Goal: Task Accomplishment & Management: Complete application form

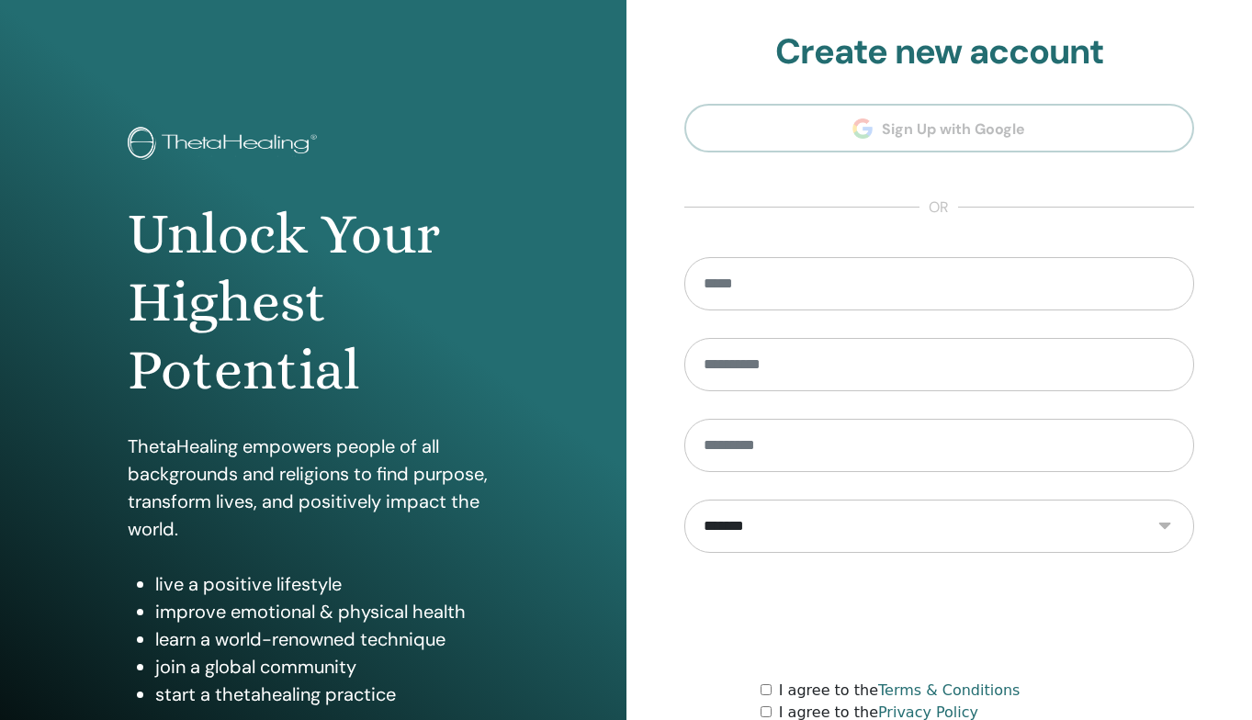
click at [956, 274] on input "email" at bounding box center [940, 283] width 511 height 53
click at [656, 324] on div "**********" at bounding box center [940, 441] width 627 height 882
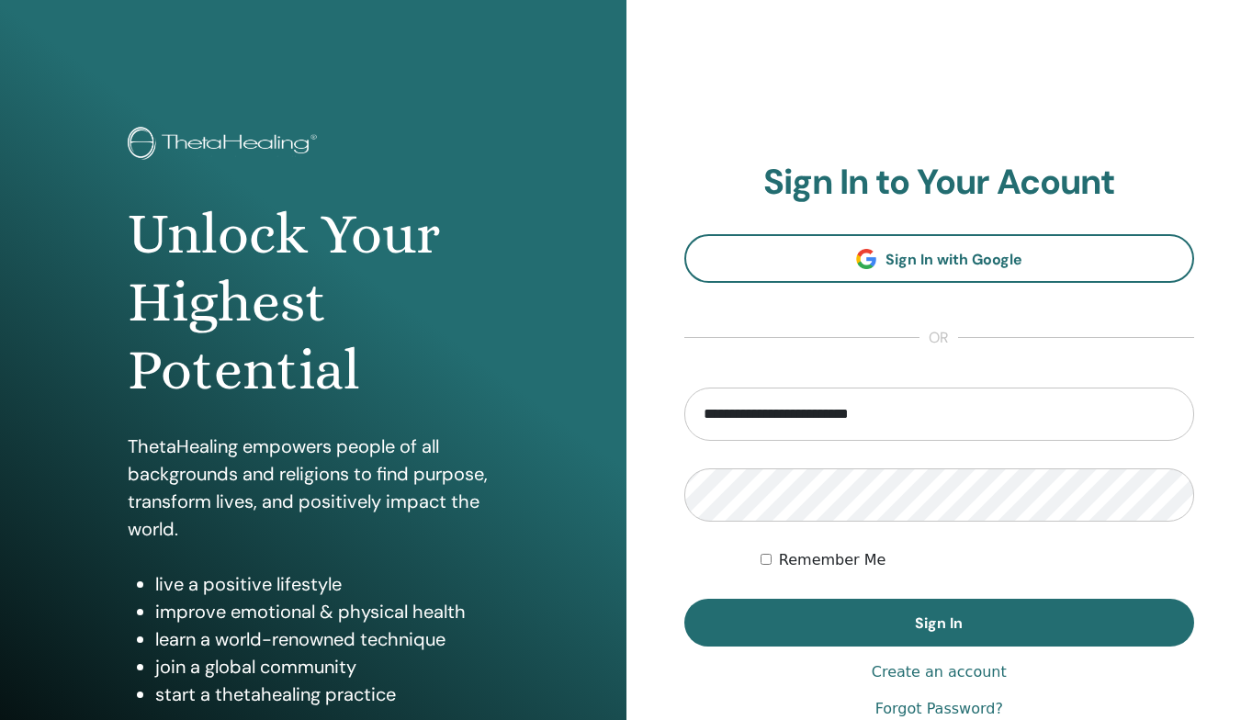
type input "**********"
click at [939, 623] on button "Sign In" at bounding box center [940, 623] width 511 height 48
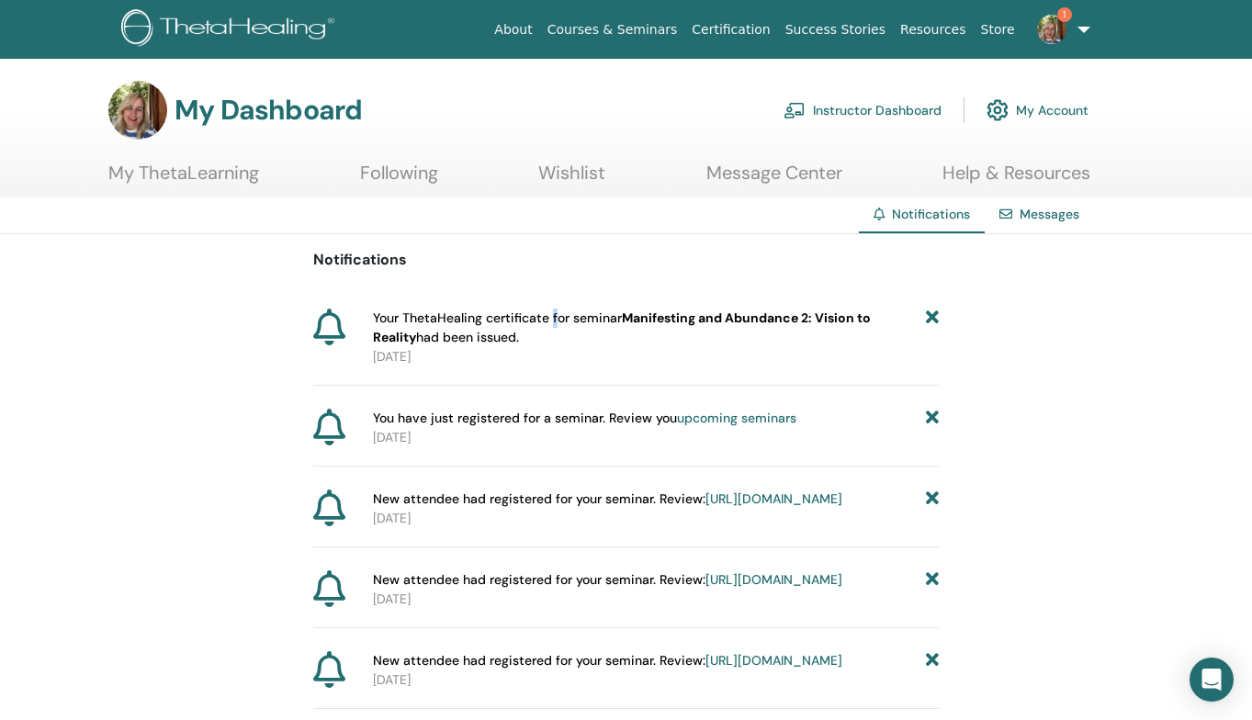
click at [554, 324] on span "Your ThetaHealing certificate for seminar Manifesting and Abundance 2: Vision t…" at bounding box center [650, 328] width 554 height 39
click at [535, 316] on span "Your ThetaHealing certificate for seminar Manifesting and Abundance 2: Vision t…" at bounding box center [650, 328] width 554 height 39
click at [346, 328] on div at bounding box center [339, 338] width 52 height 58
click at [332, 328] on icon at bounding box center [329, 327] width 32 height 37
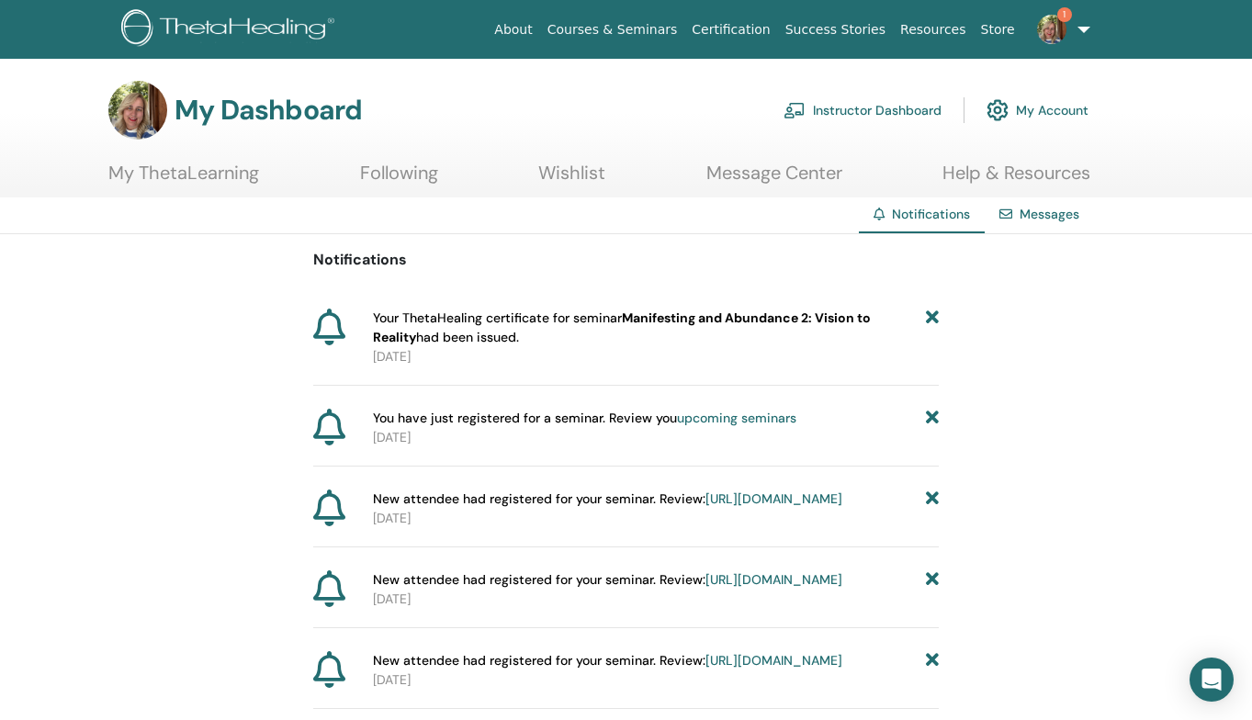
click at [1036, 213] on link "Messages" at bounding box center [1050, 214] width 60 height 17
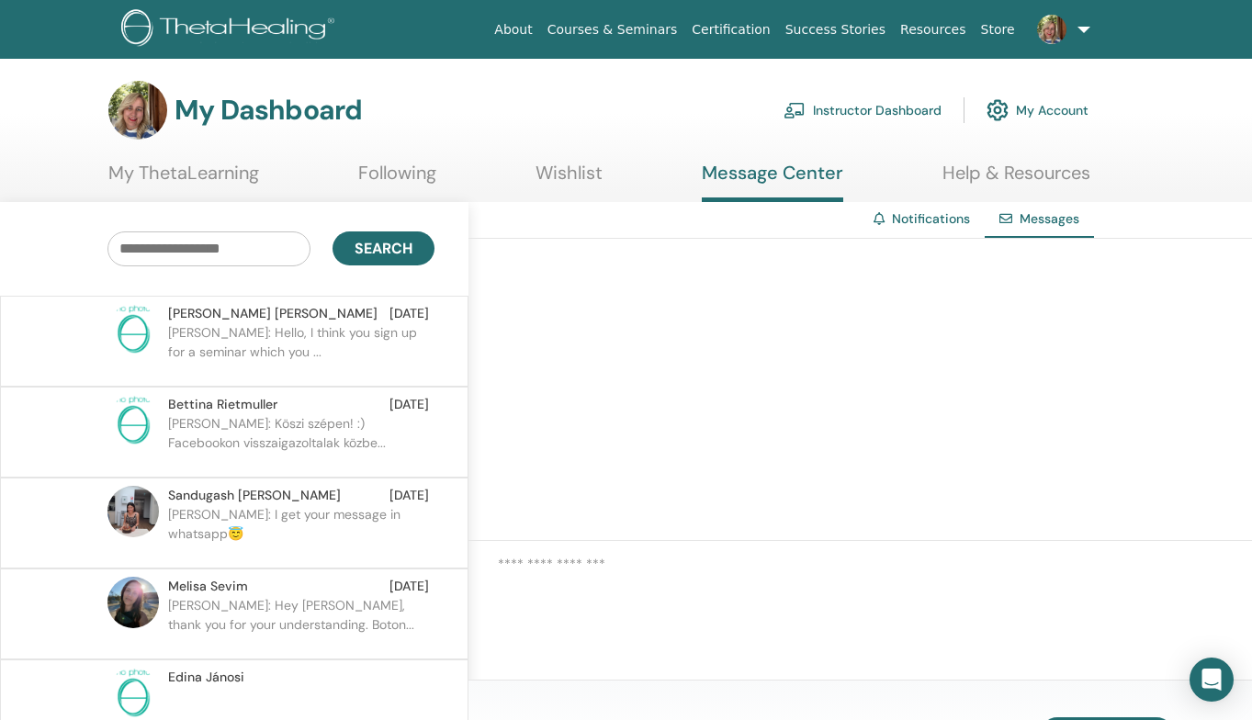
click at [903, 221] on link "Notifications" at bounding box center [931, 218] width 78 height 17
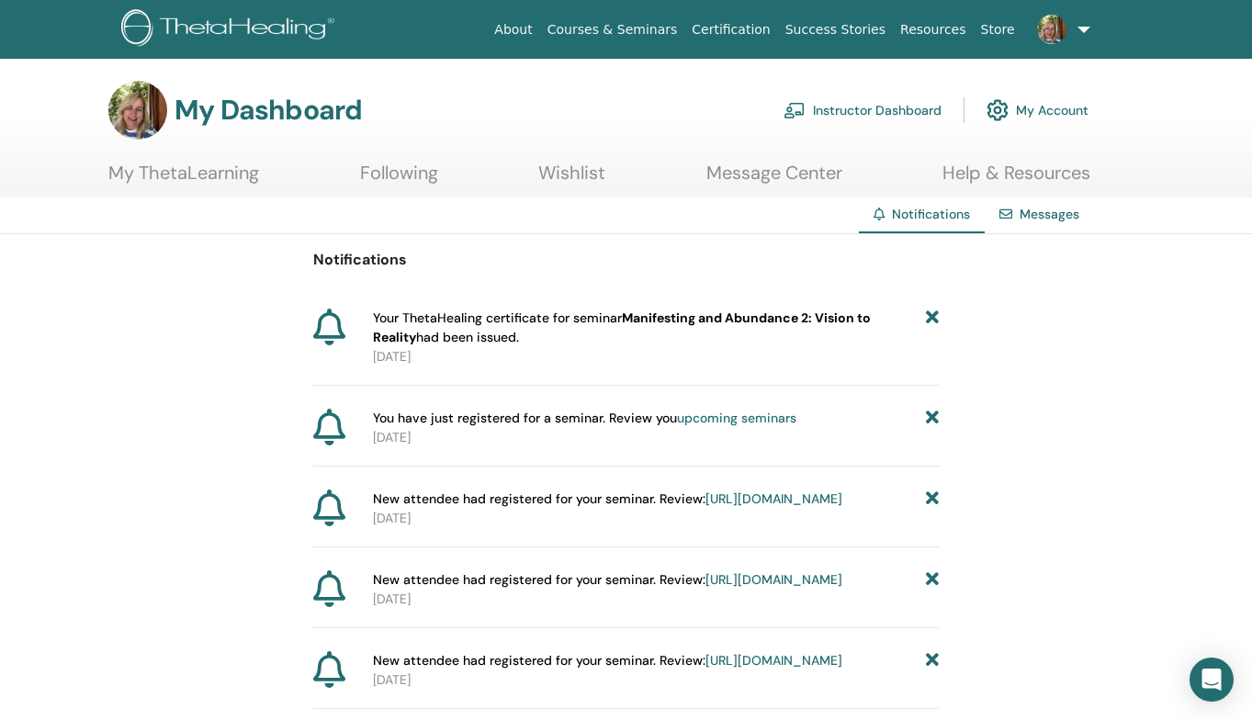
click at [830, 113] on link "Instructor Dashboard" at bounding box center [863, 110] width 158 height 40
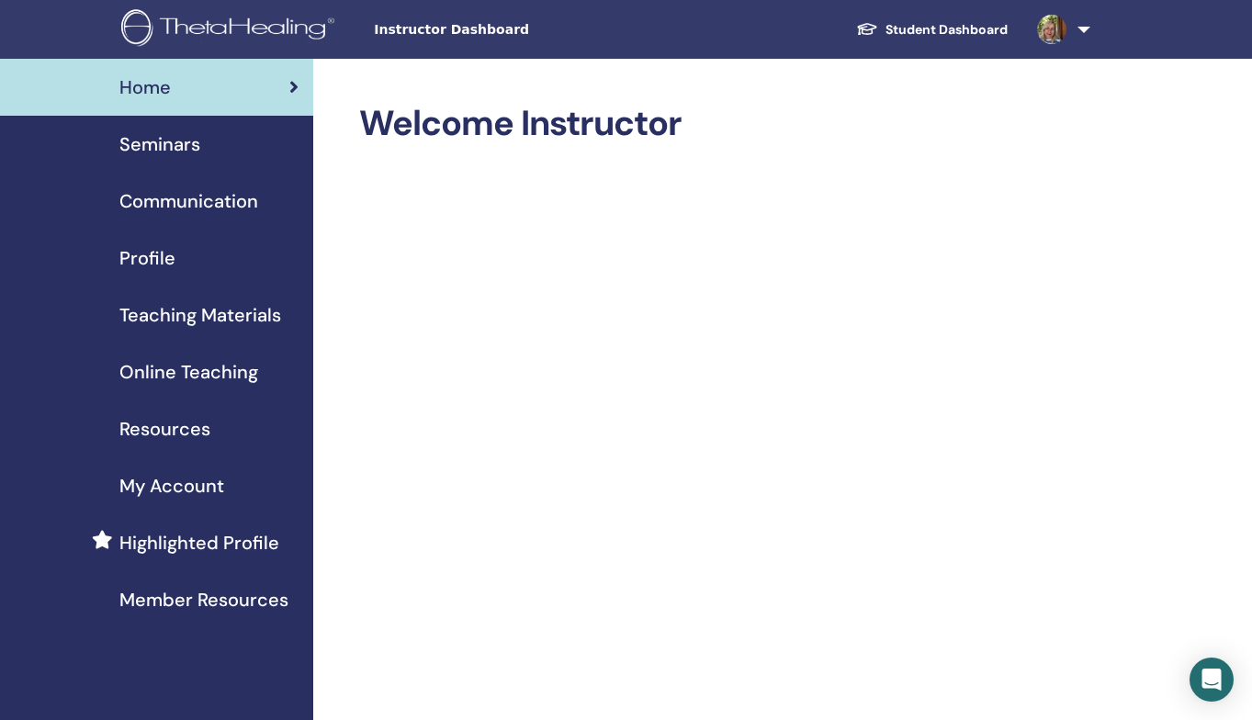
click at [153, 138] on span "Seminars" at bounding box center [159, 144] width 81 height 28
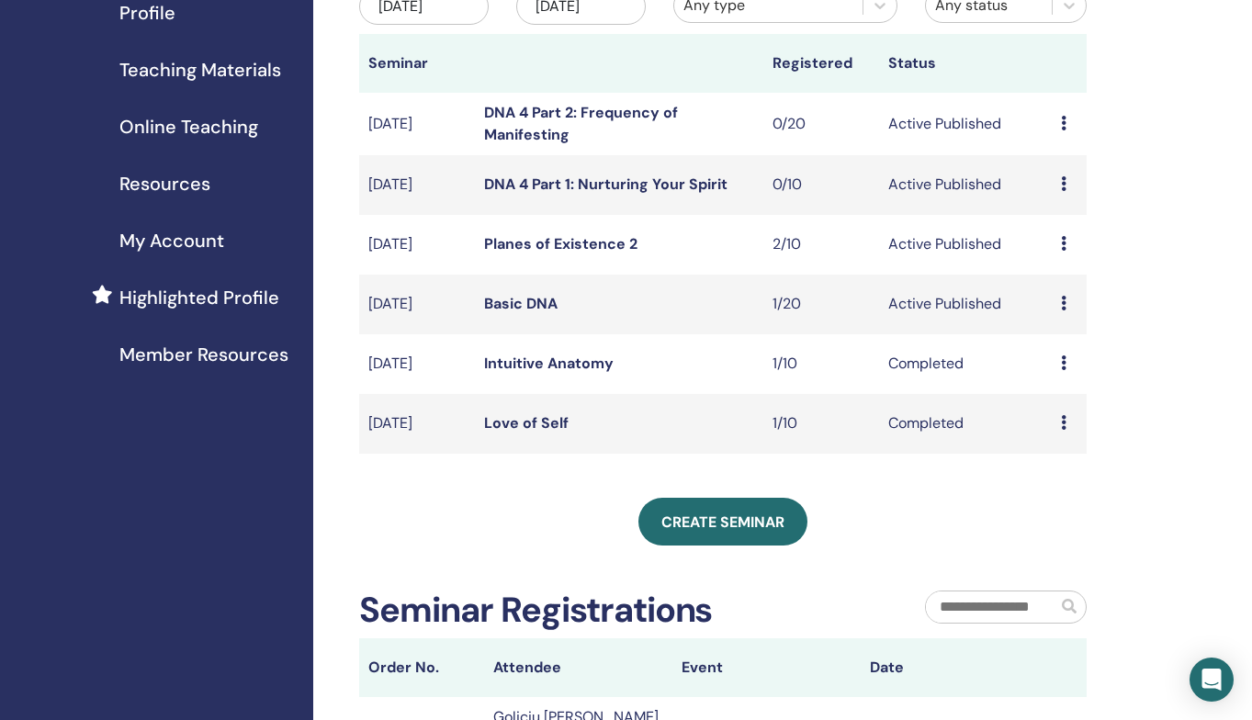
scroll to position [250, 0]
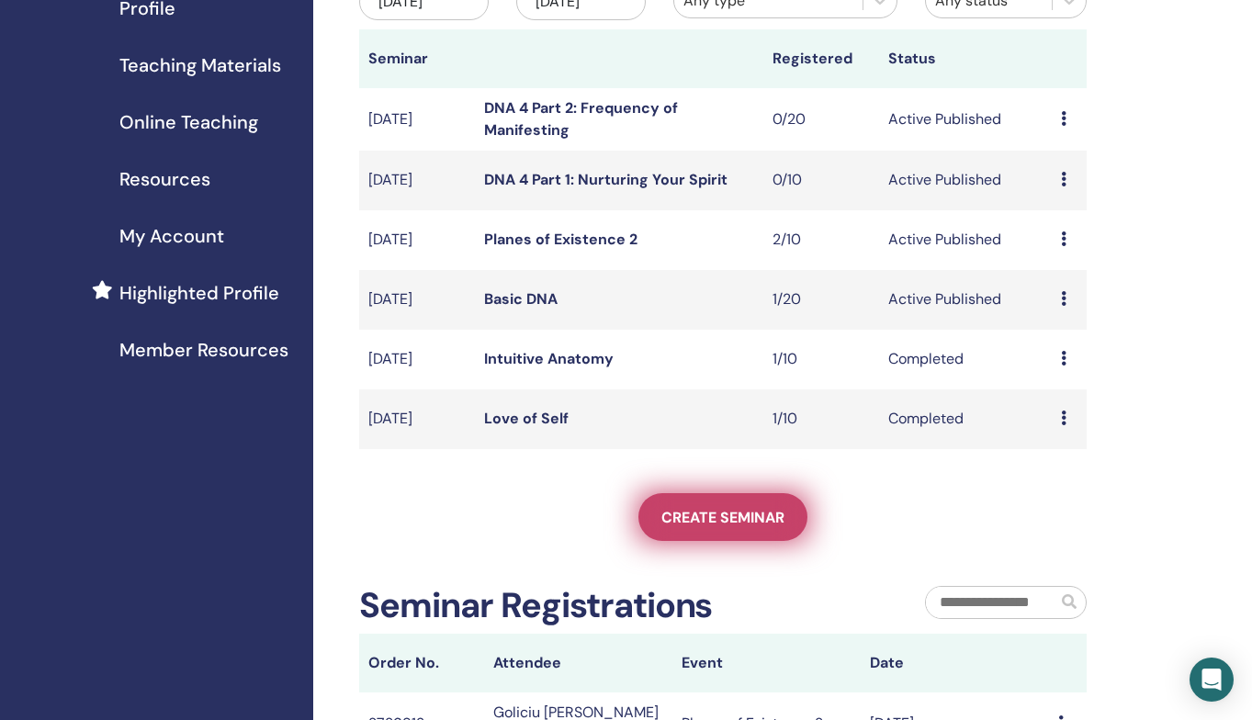
click at [728, 541] on link "Create seminar" at bounding box center [723, 517] width 169 height 48
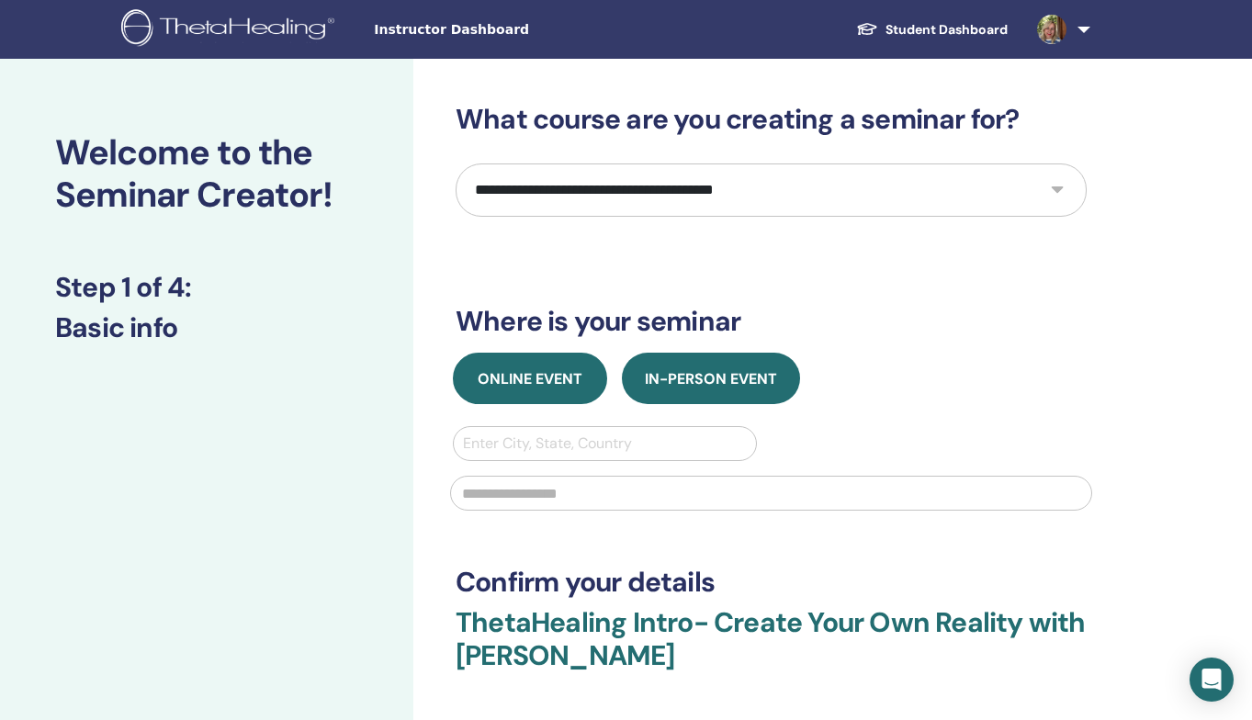
click at [526, 368] on button "Online Event" at bounding box center [530, 378] width 154 height 51
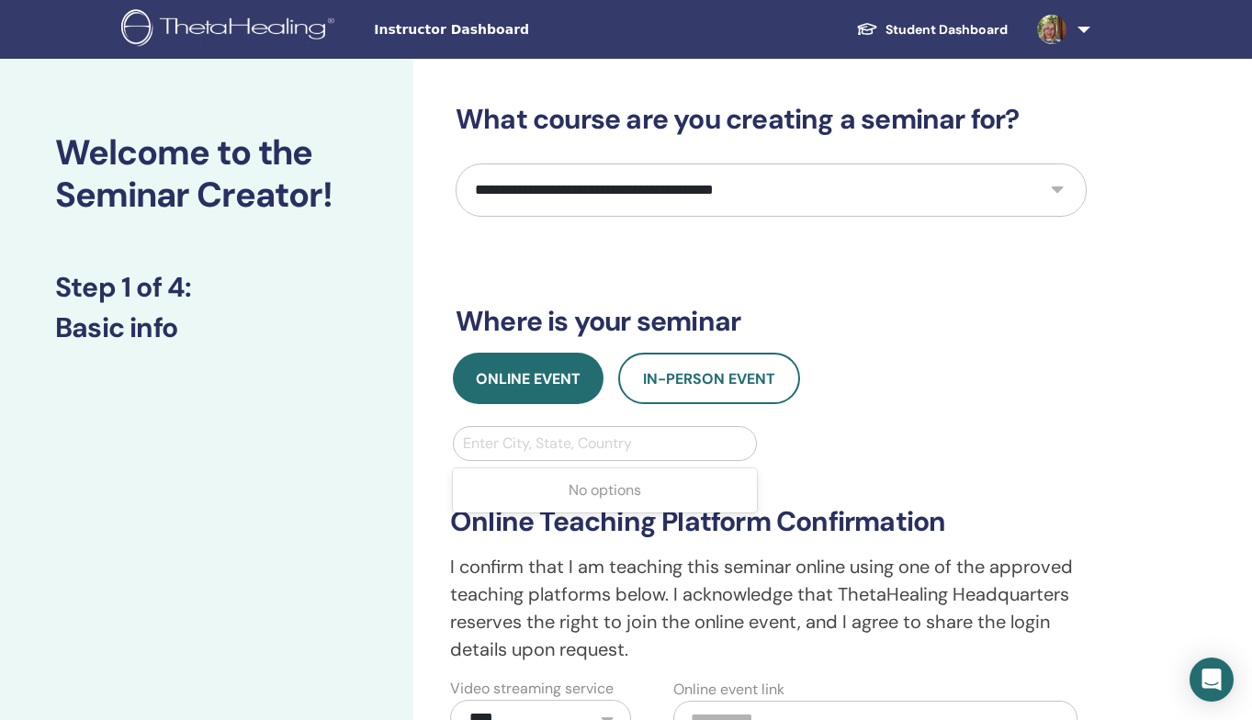
click at [537, 456] on div at bounding box center [605, 444] width 284 height 26
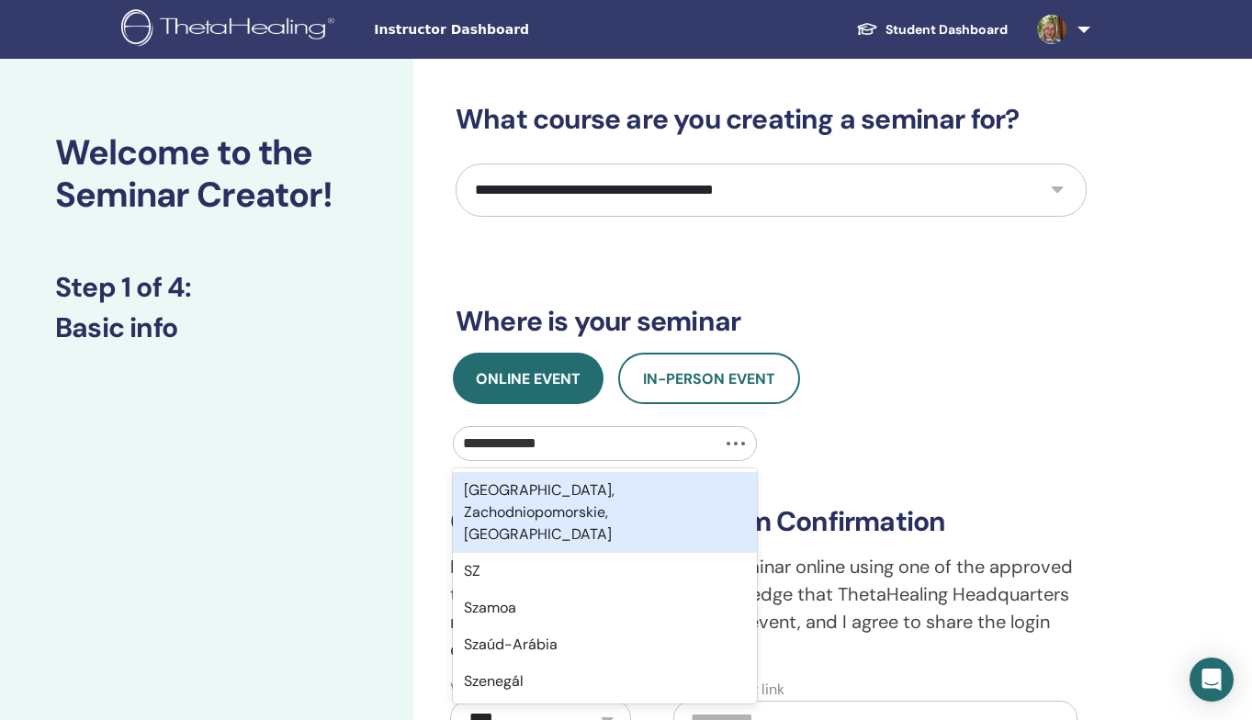
type input "**********"
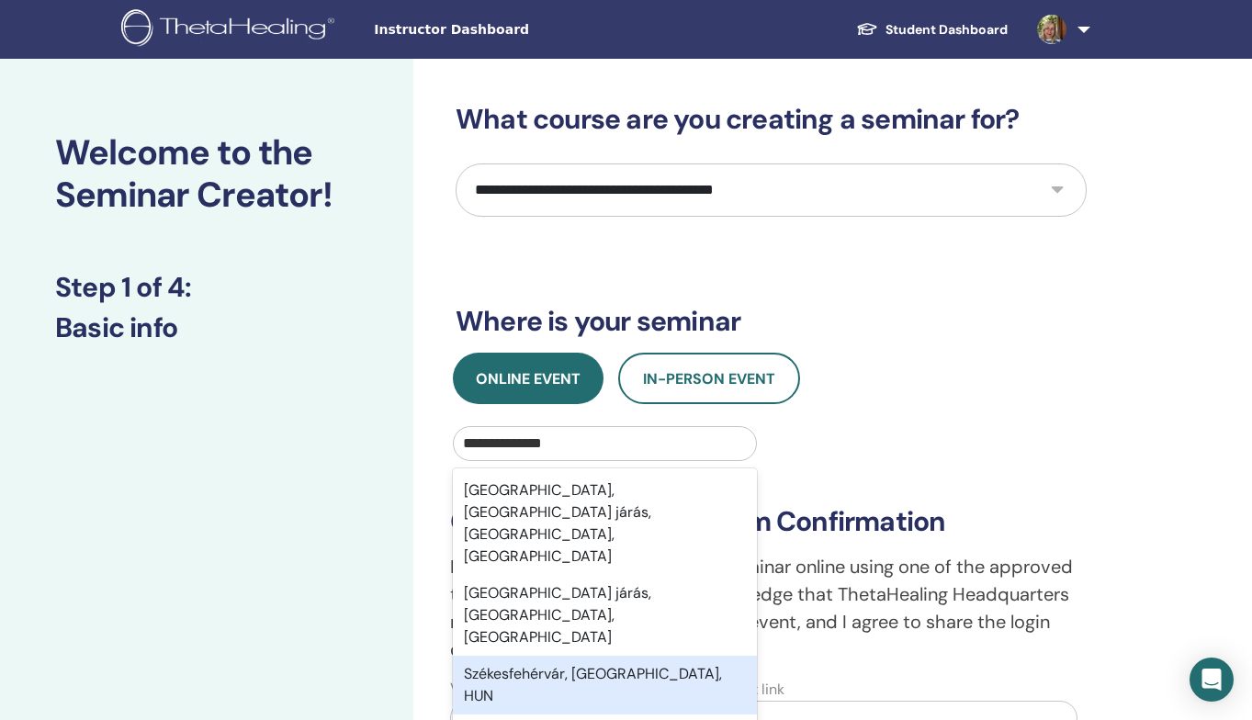
click at [519, 656] on div "Székesfehérvár, Fejér, HUN" at bounding box center [605, 685] width 304 height 59
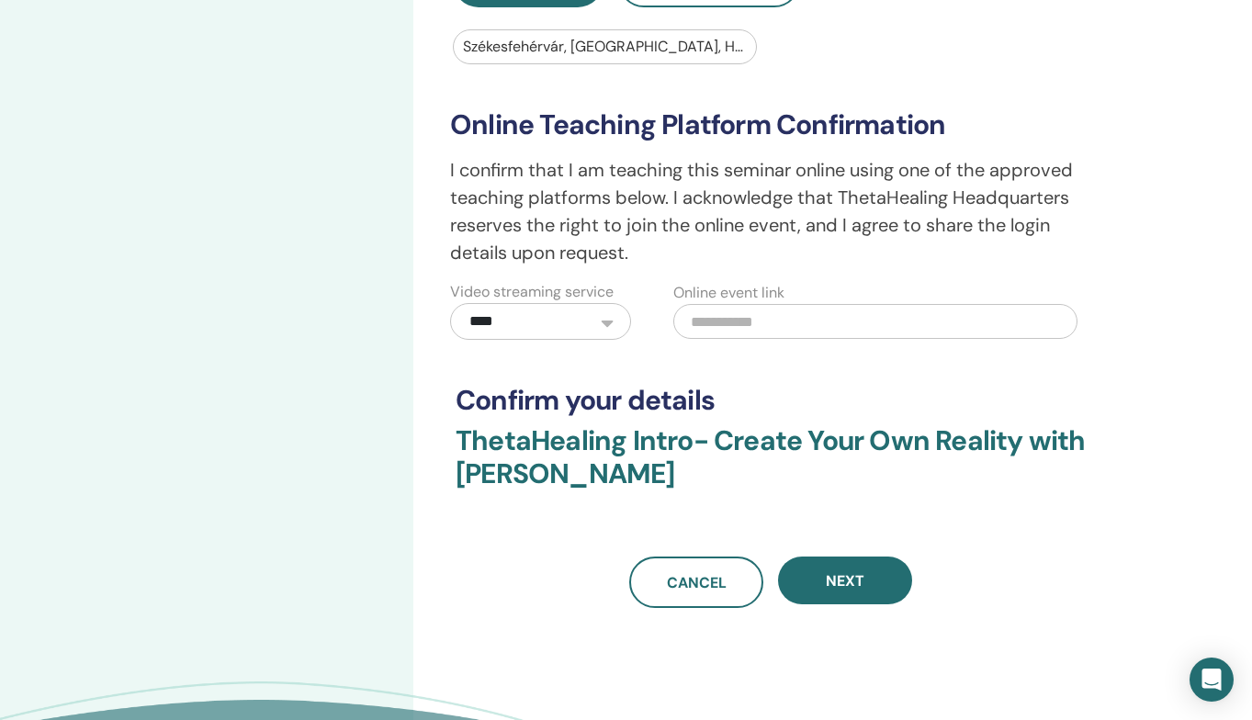
scroll to position [408, 0]
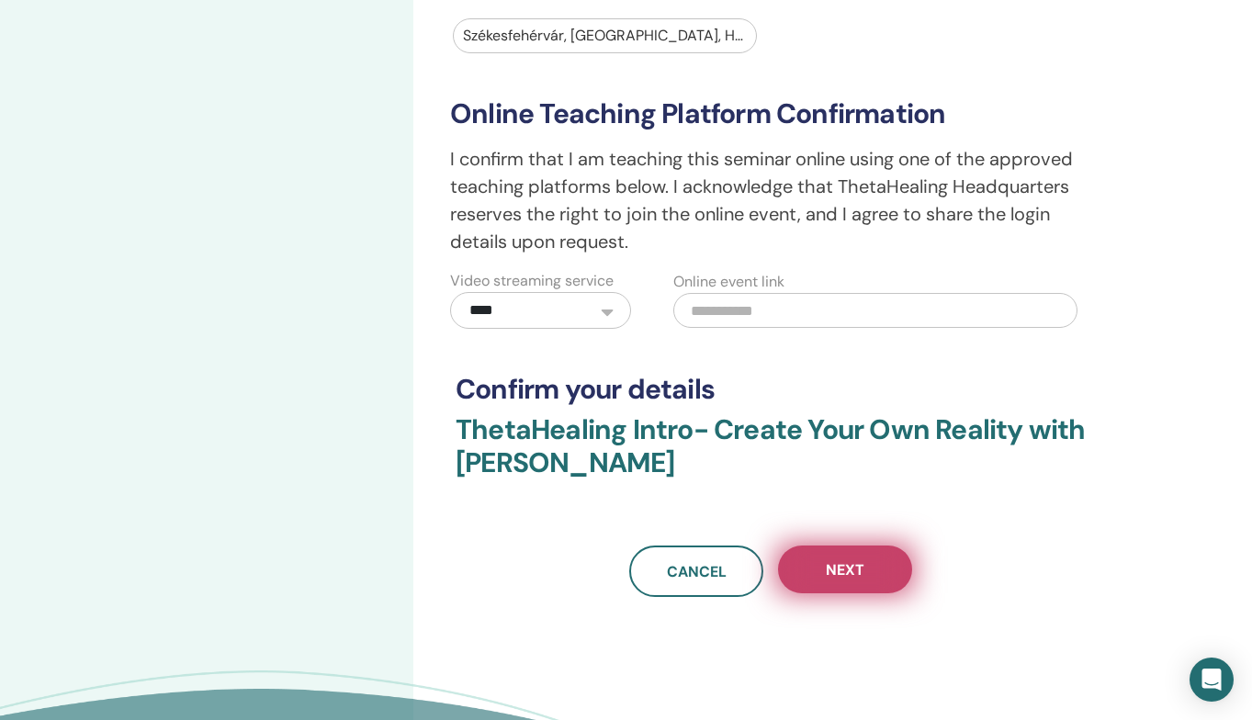
click at [876, 584] on button "Next" at bounding box center [845, 570] width 134 height 48
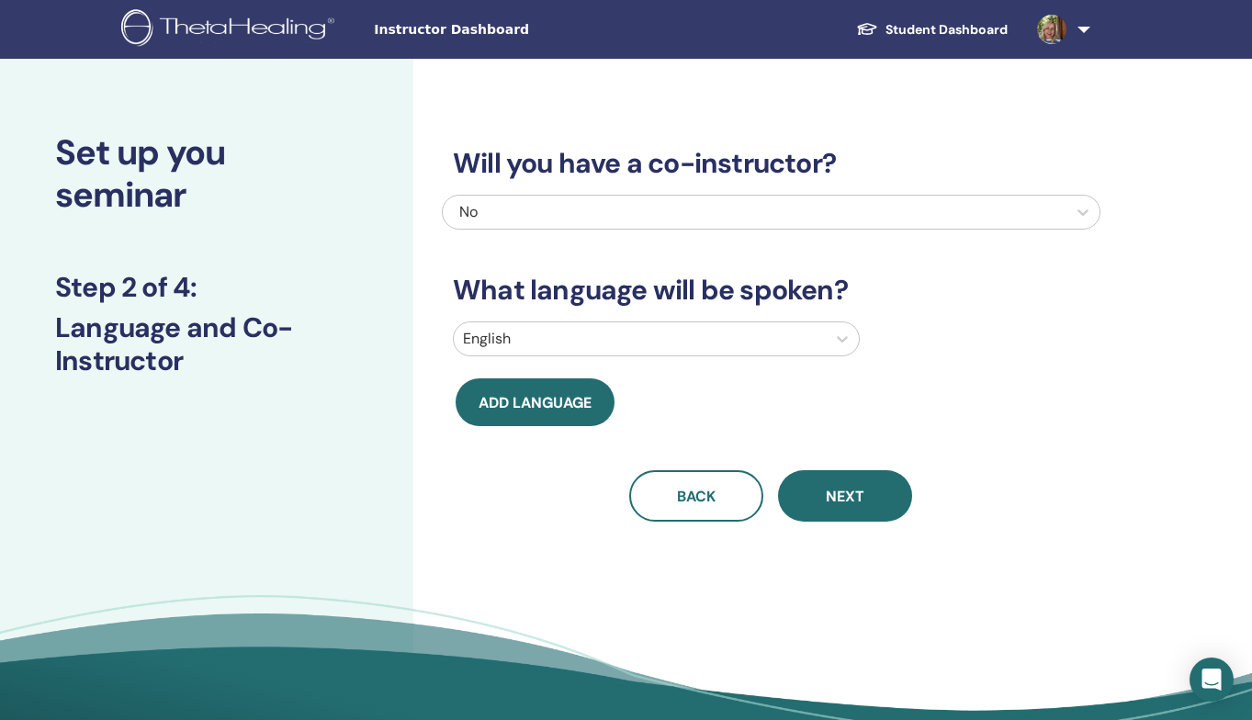
scroll to position [0, 0]
click at [717, 333] on div at bounding box center [640, 339] width 354 height 26
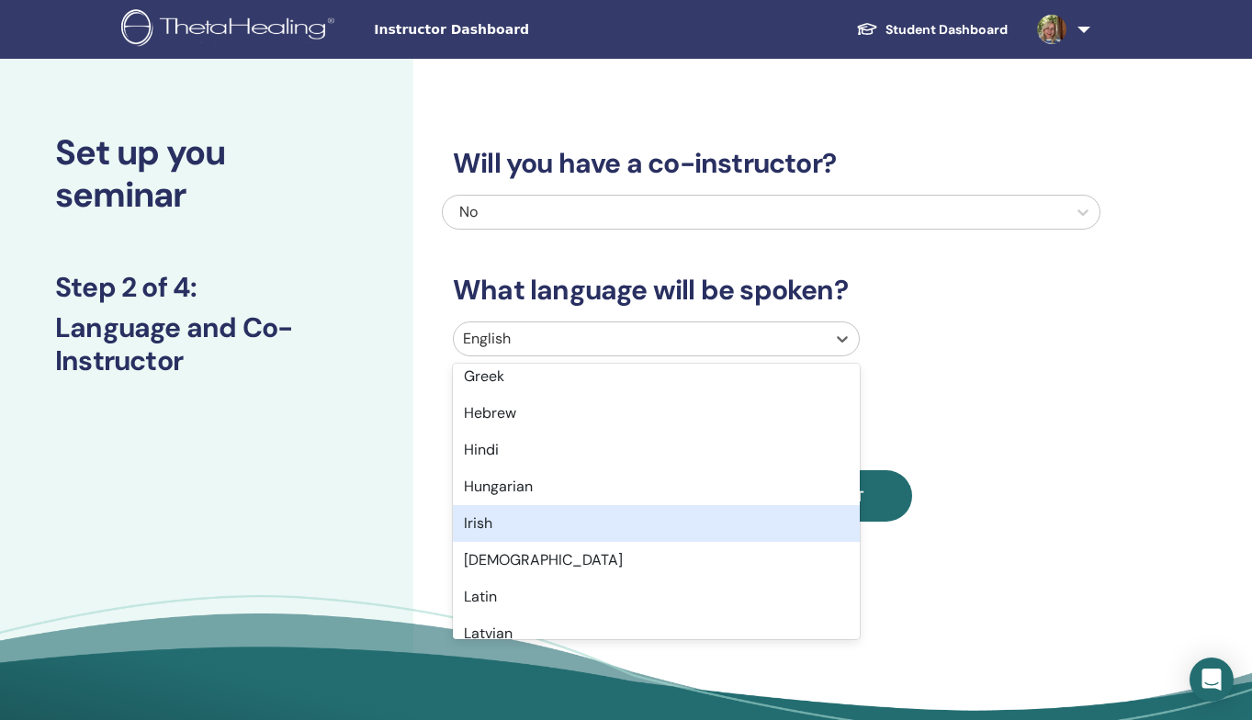
scroll to position [759, 0]
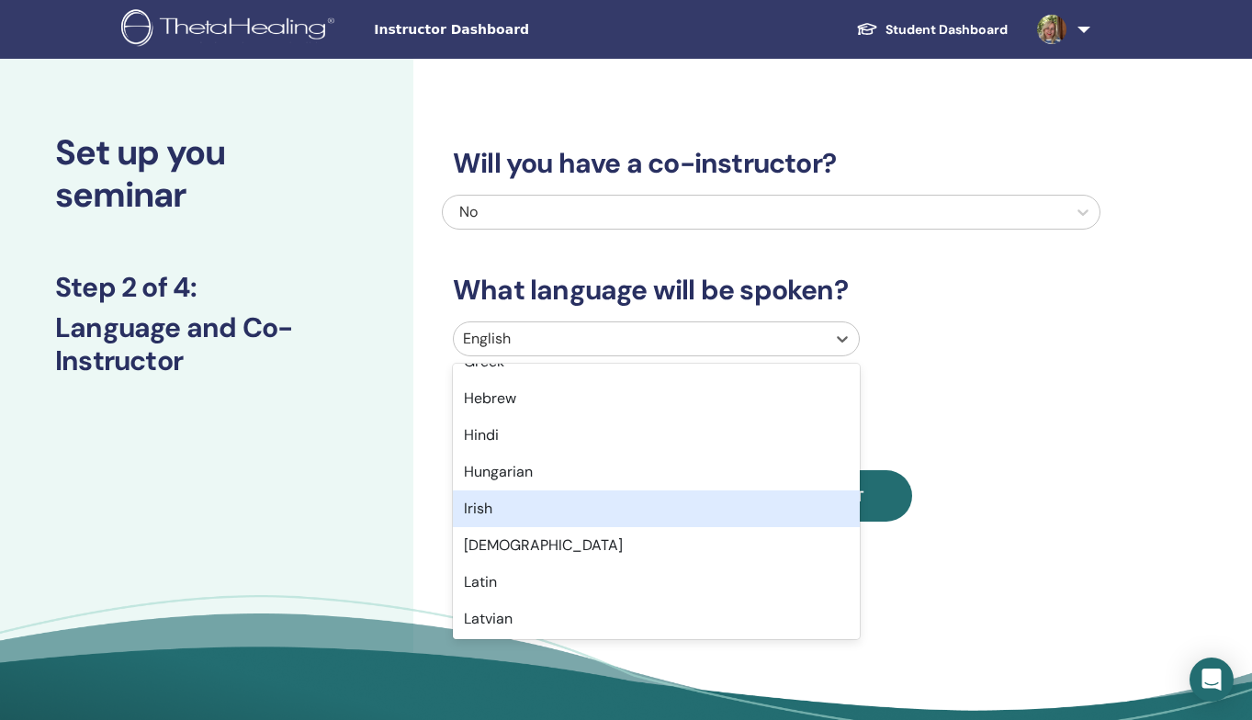
click at [630, 491] on div "Irish" at bounding box center [656, 509] width 407 height 37
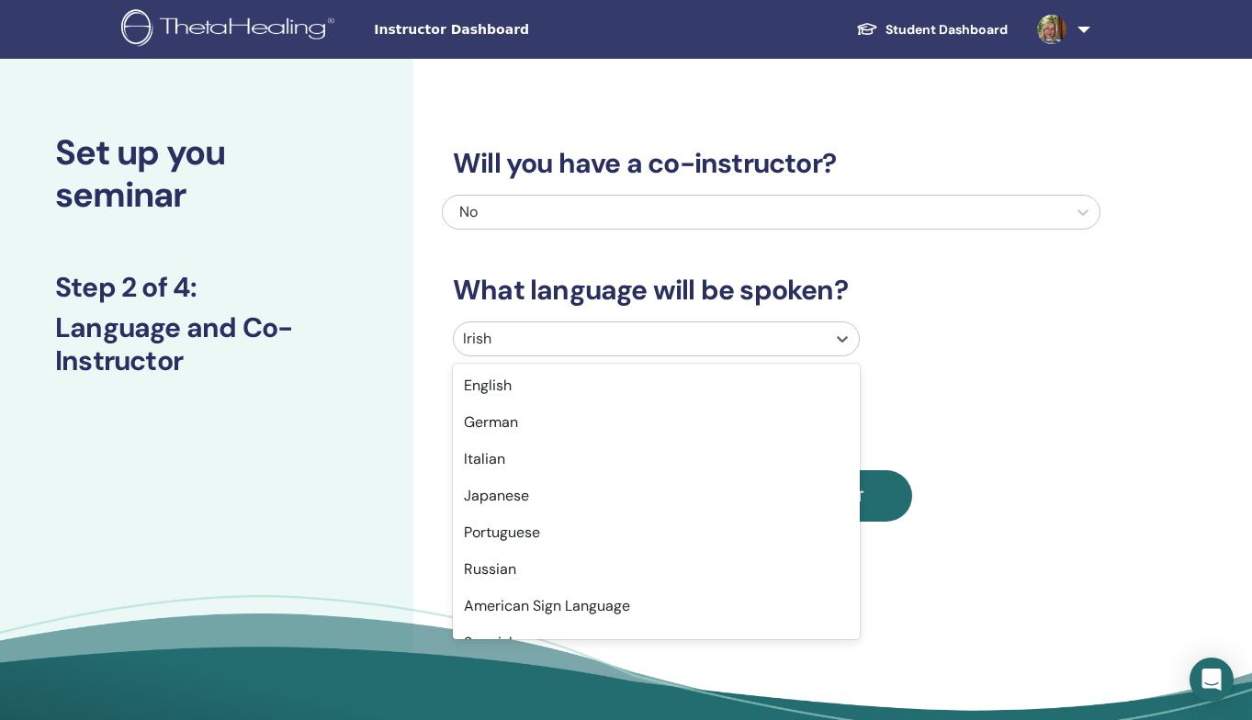
click at [605, 322] on div "Irish" at bounding box center [640, 338] width 372 height 33
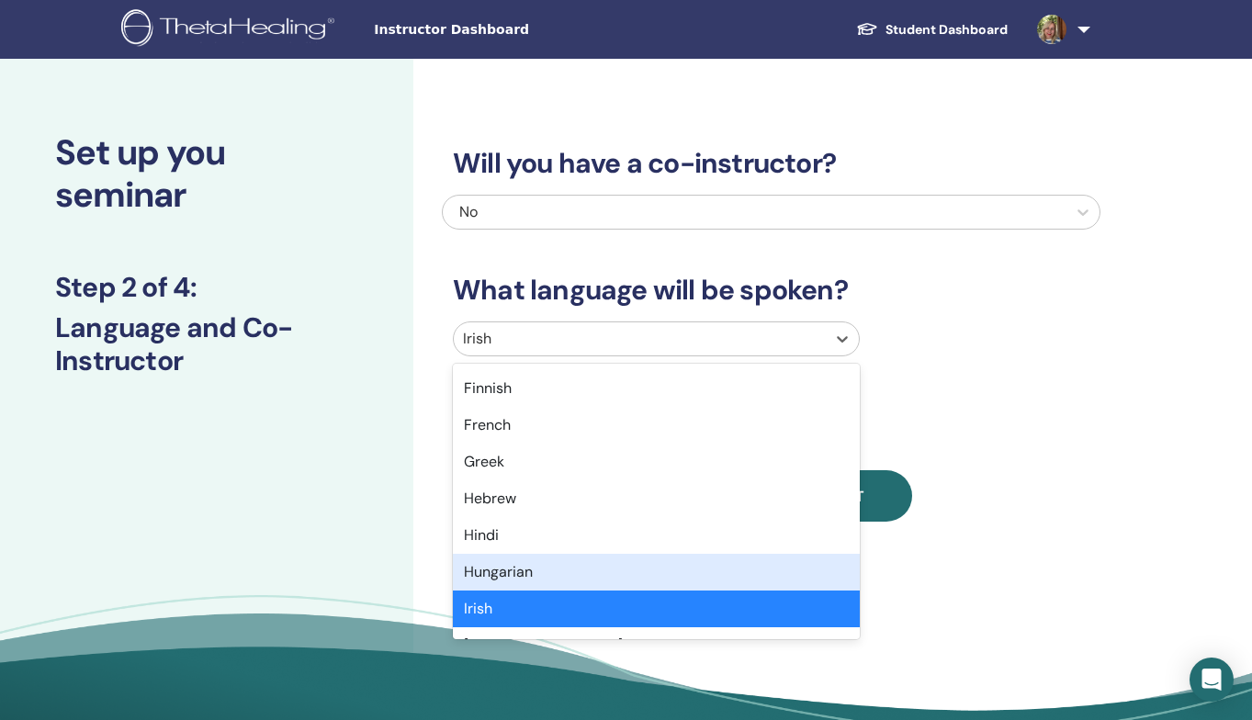
click at [544, 576] on div "Hungarian" at bounding box center [656, 572] width 407 height 37
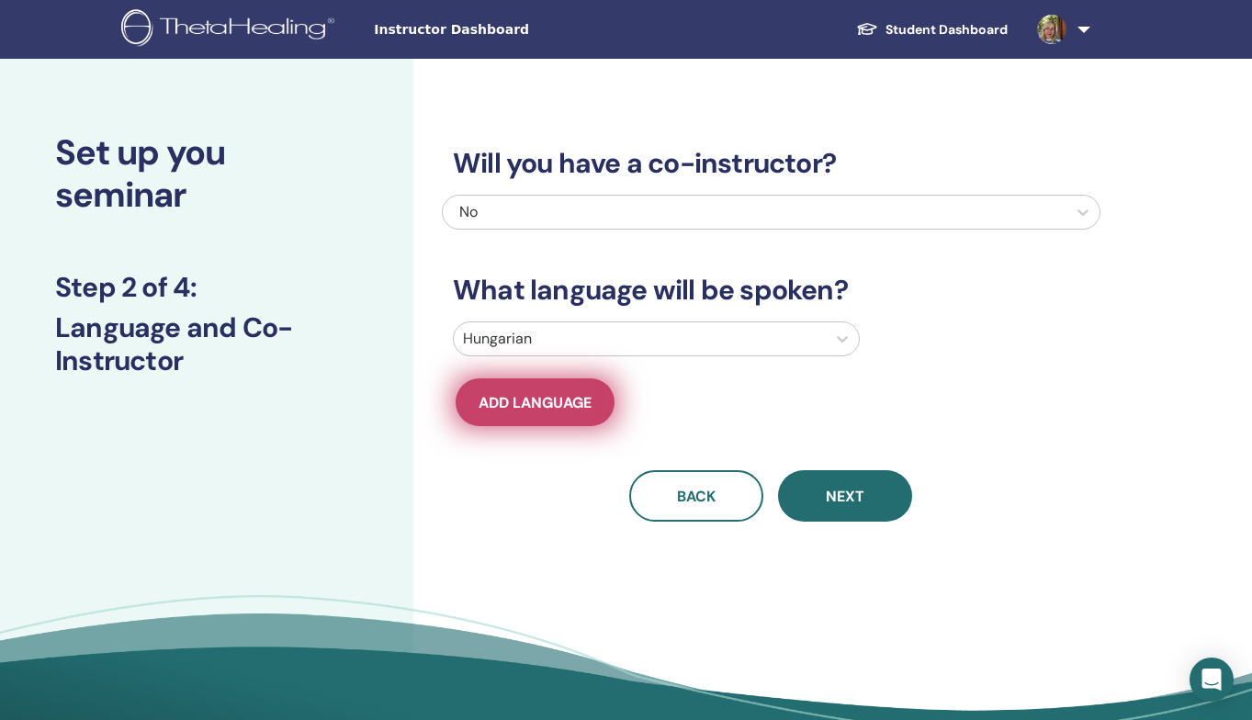
click at [548, 406] on span "Add language" at bounding box center [535, 402] width 113 height 19
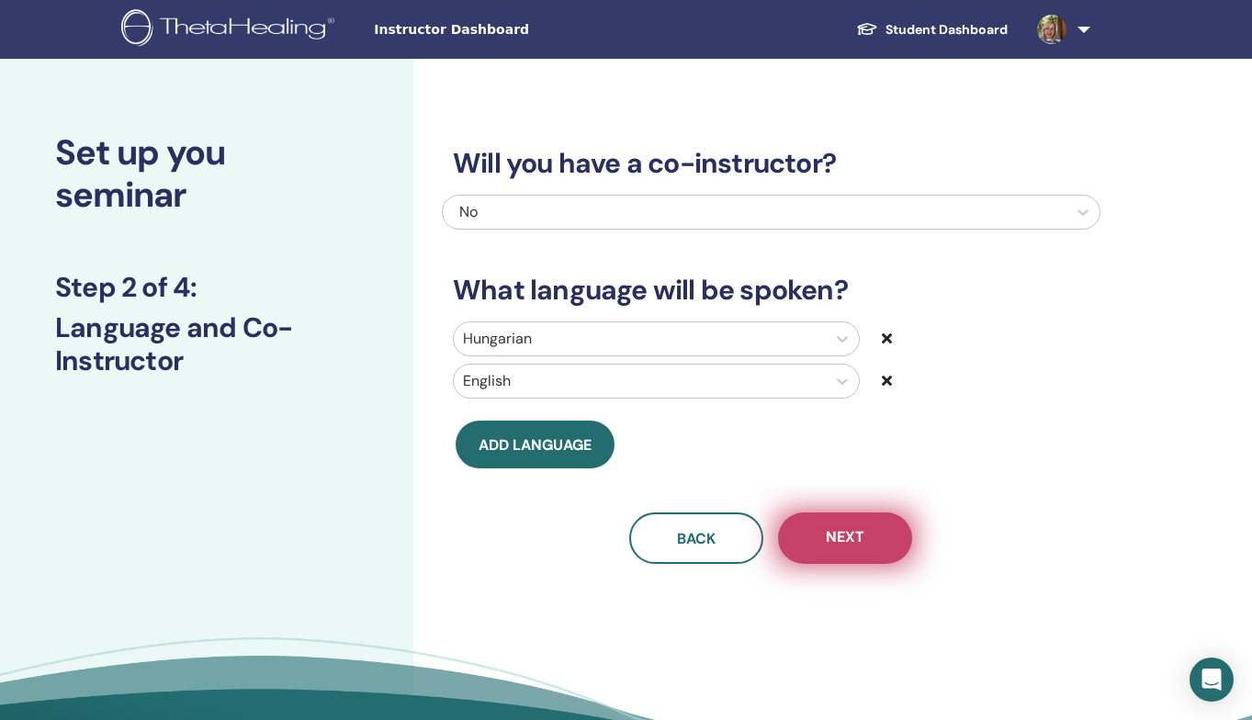
click at [832, 554] on button "Next" at bounding box center [845, 538] width 134 height 51
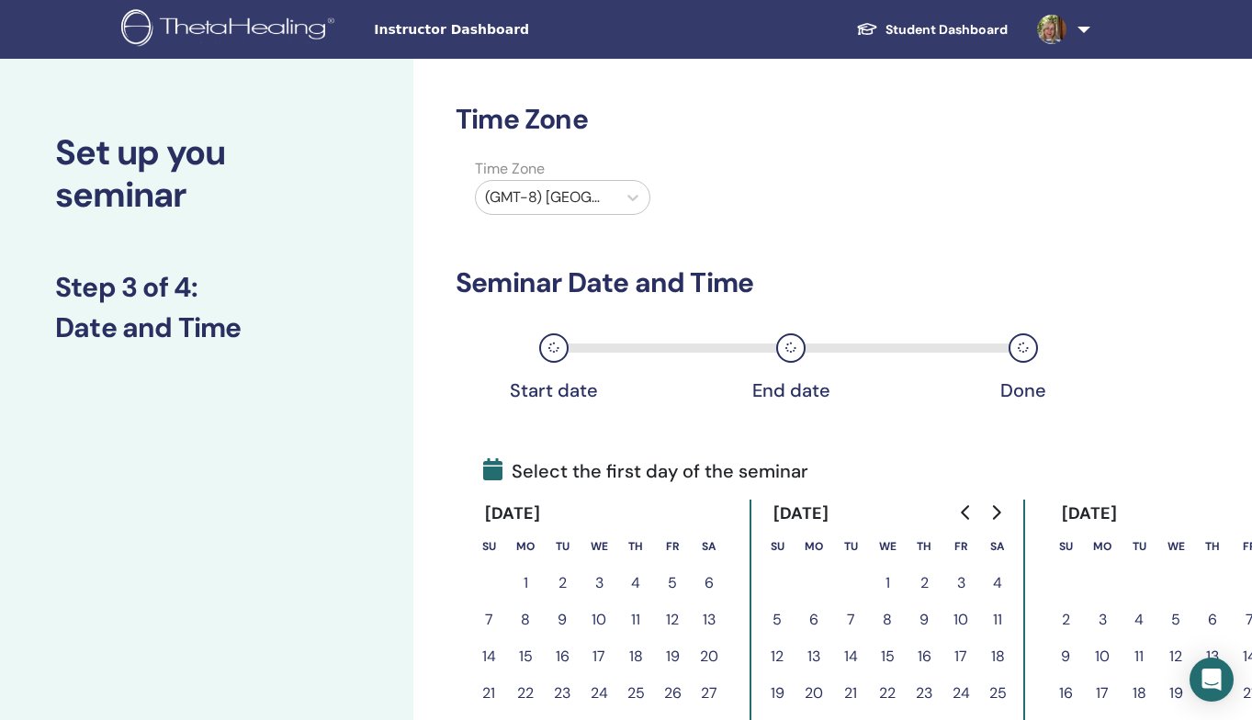
click at [605, 197] on div at bounding box center [546, 198] width 122 height 26
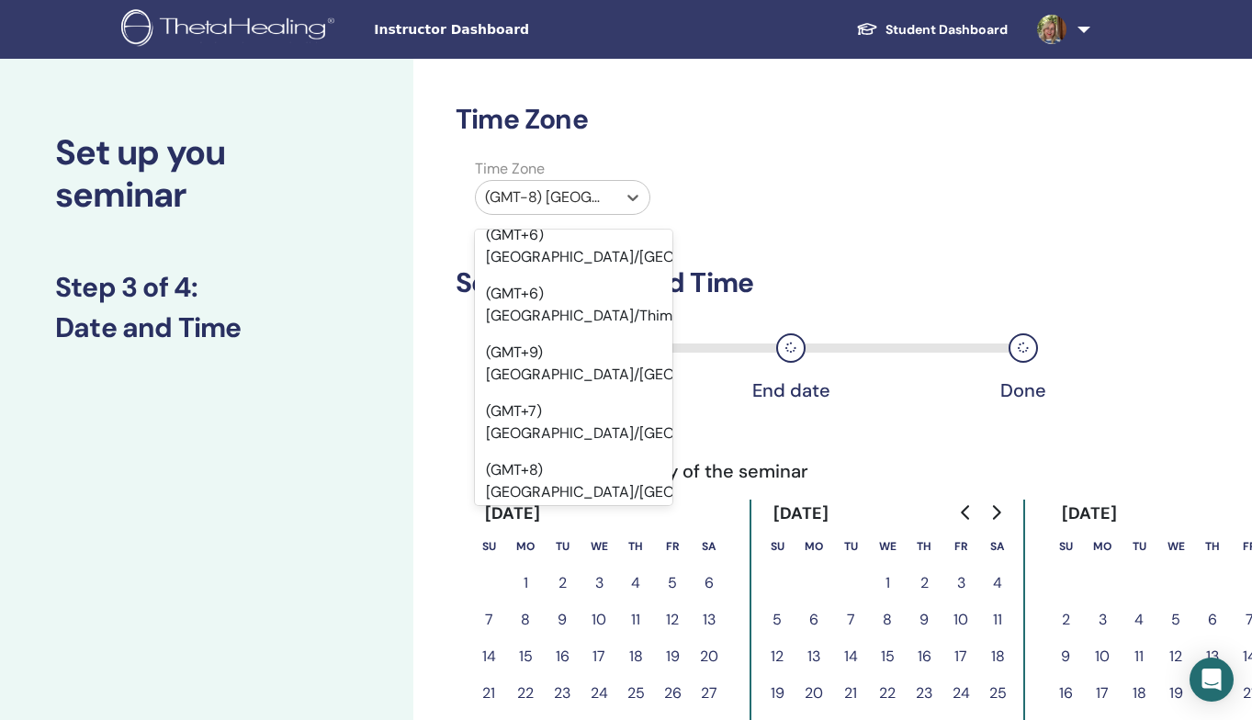
scroll to position [20683, 0]
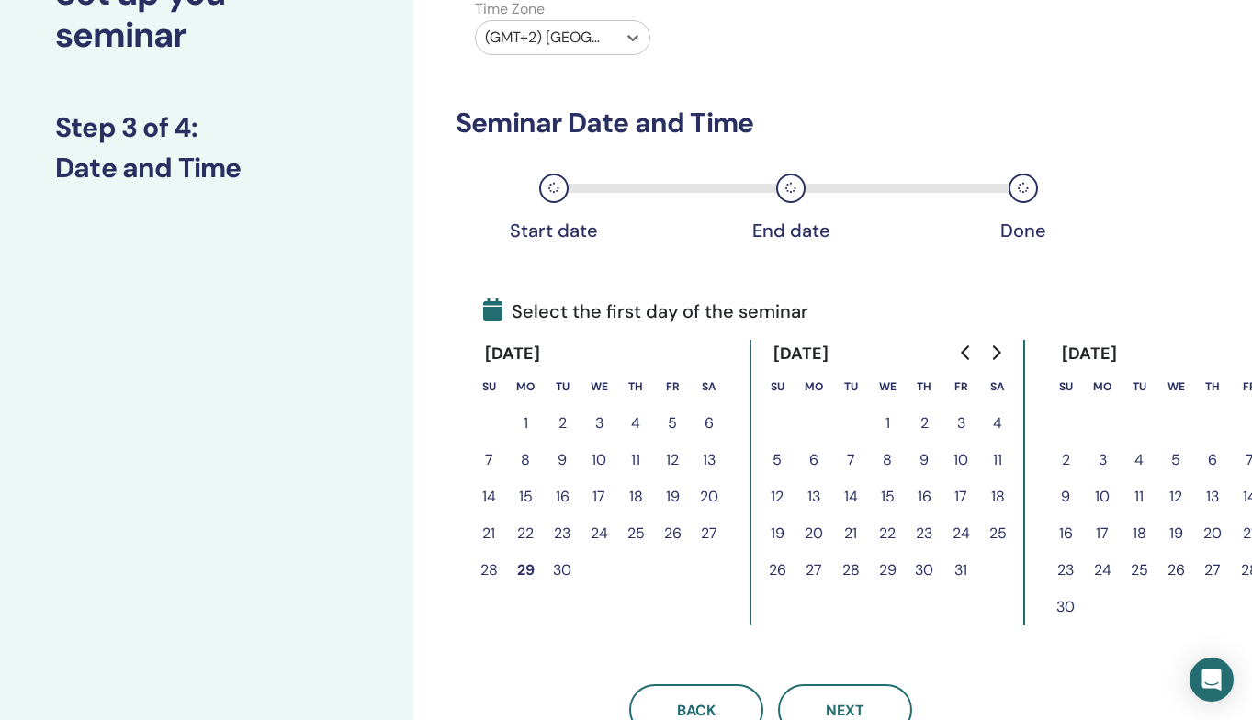
scroll to position [176, 1]
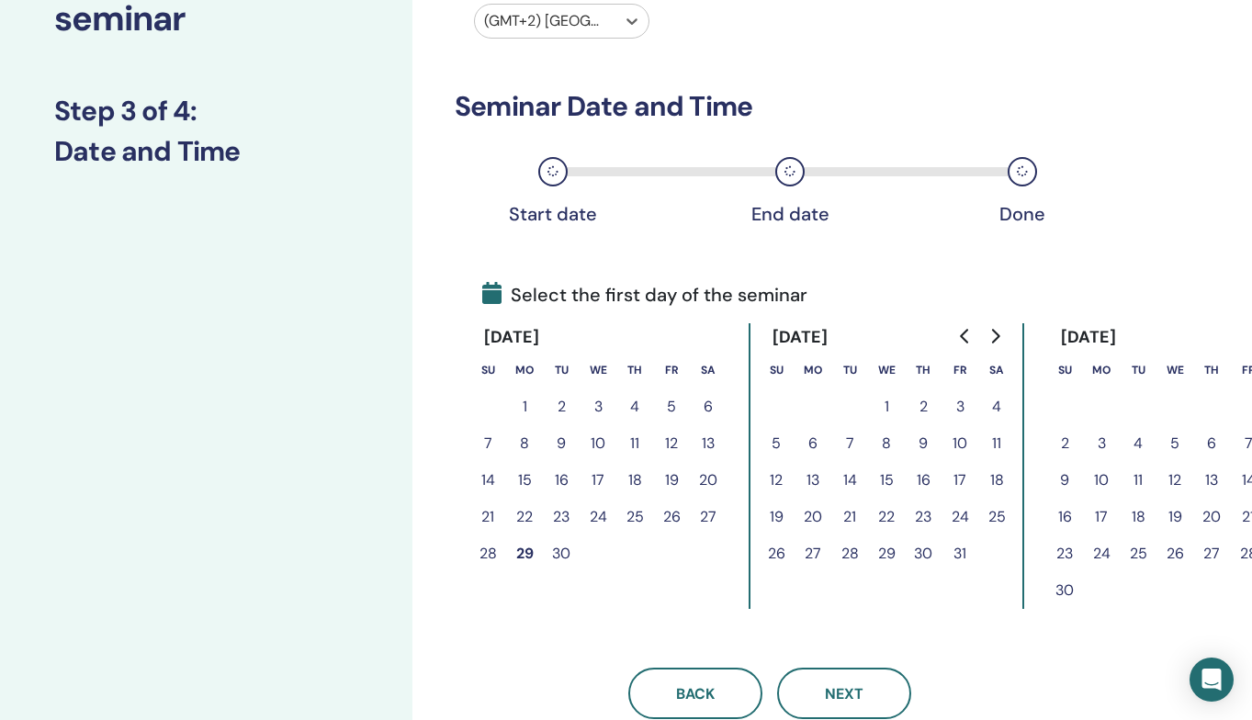
click at [777, 483] on button "12" at bounding box center [776, 480] width 37 height 37
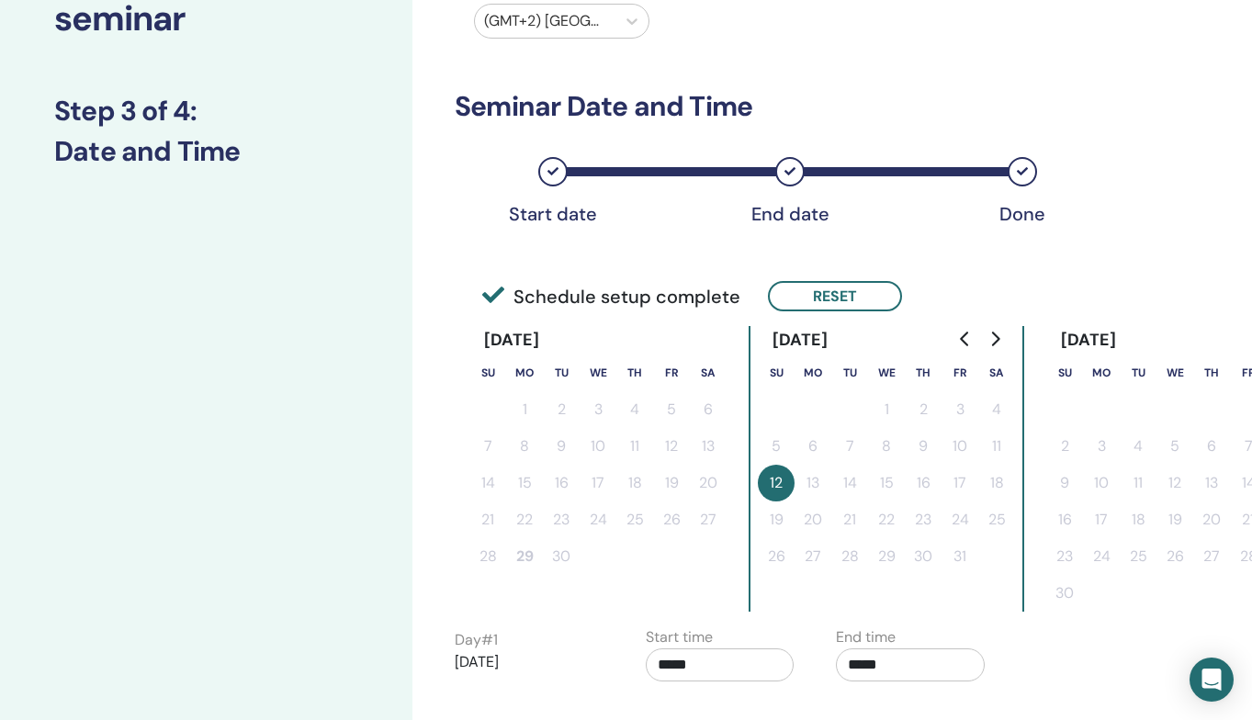
click at [717, 668] on input "*****" at bounding box center [720, 665] width 149 height 33
click at [738, 560] on span "▲" at bounding box center [739, 552] width 37 height 37
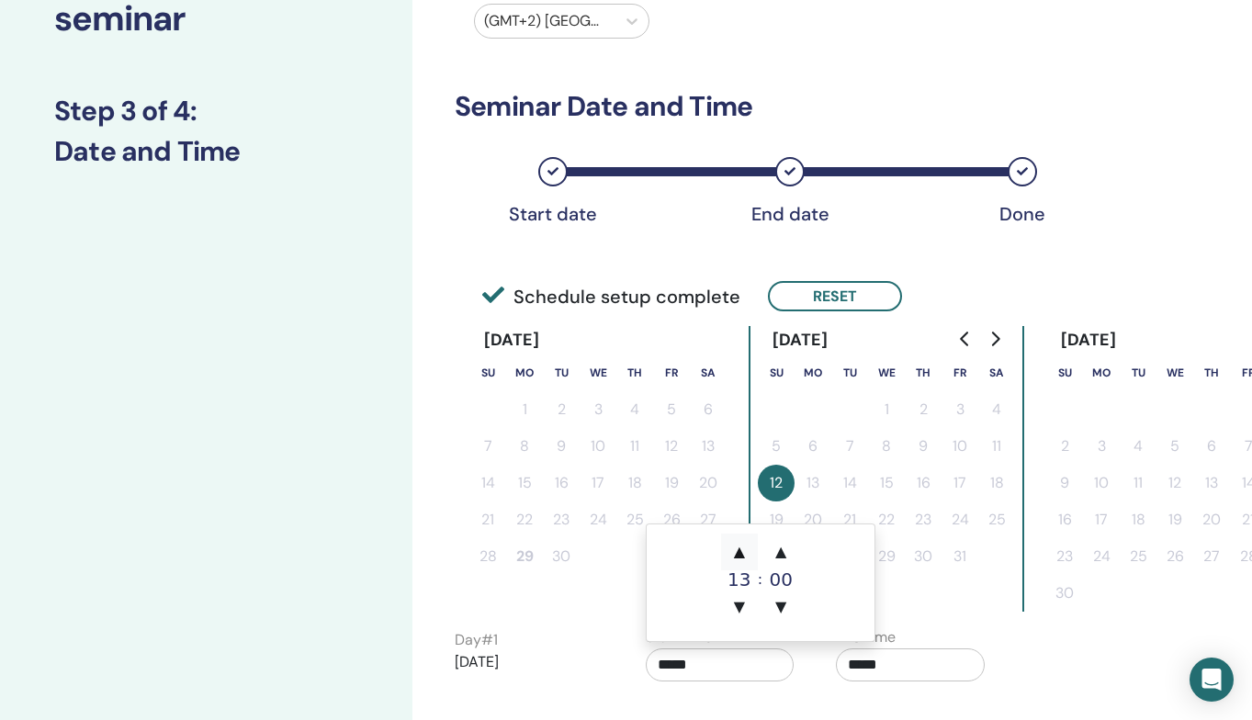
click at [738, 560] on span "▲" at bounding box center [739, 552] width 37 height 37
type input "*****"
click at [738, 560] on span "▲" at bounding box center [739, 552] width 37 height 37
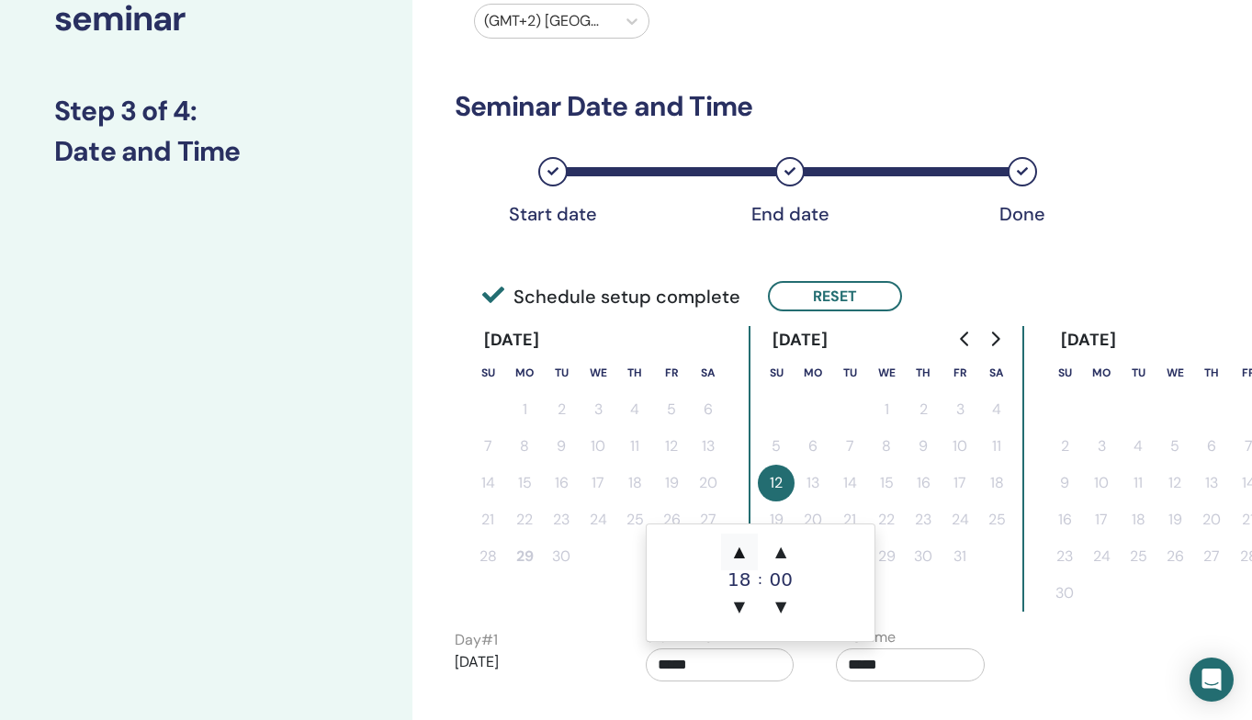
click at [738, 560] on span "▲" at bounding box center [739, 552] width 37 height 37
click at [888, 663] on input "*****" at bounding box center [910, 665] width 149 height 33
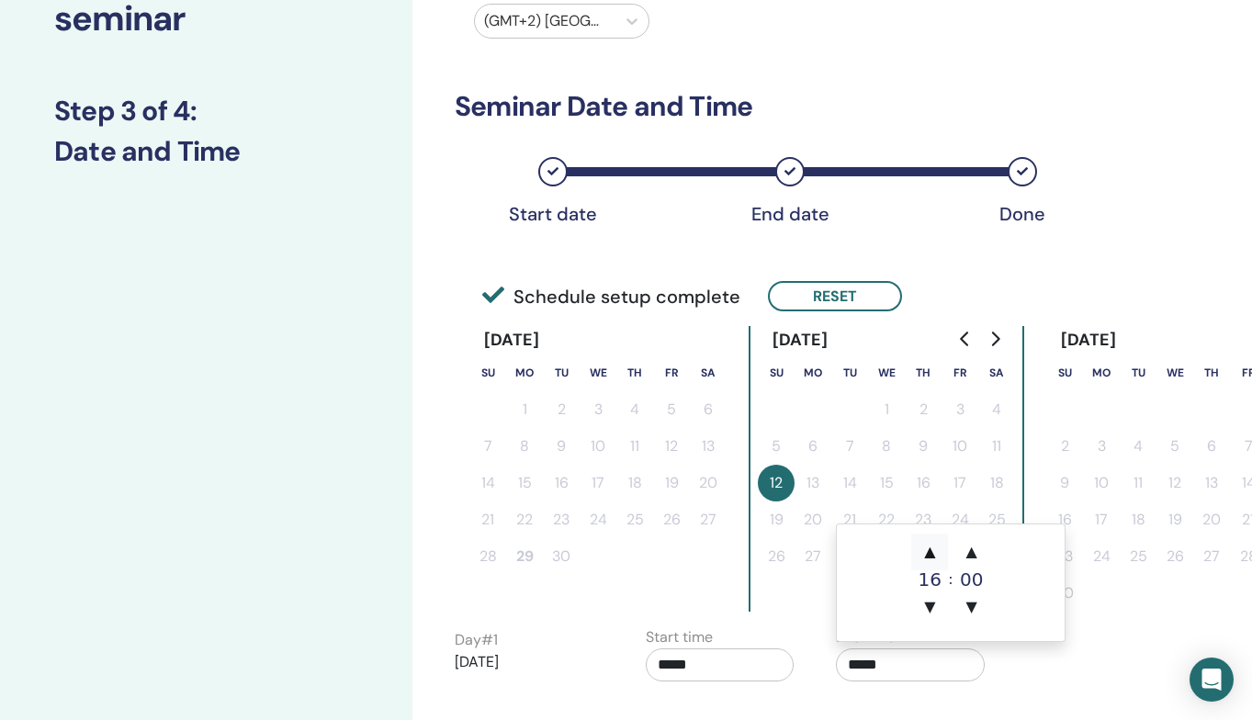
click at [928, 550] on span "▲" at bounding box center [929, 552] width 37 height 37
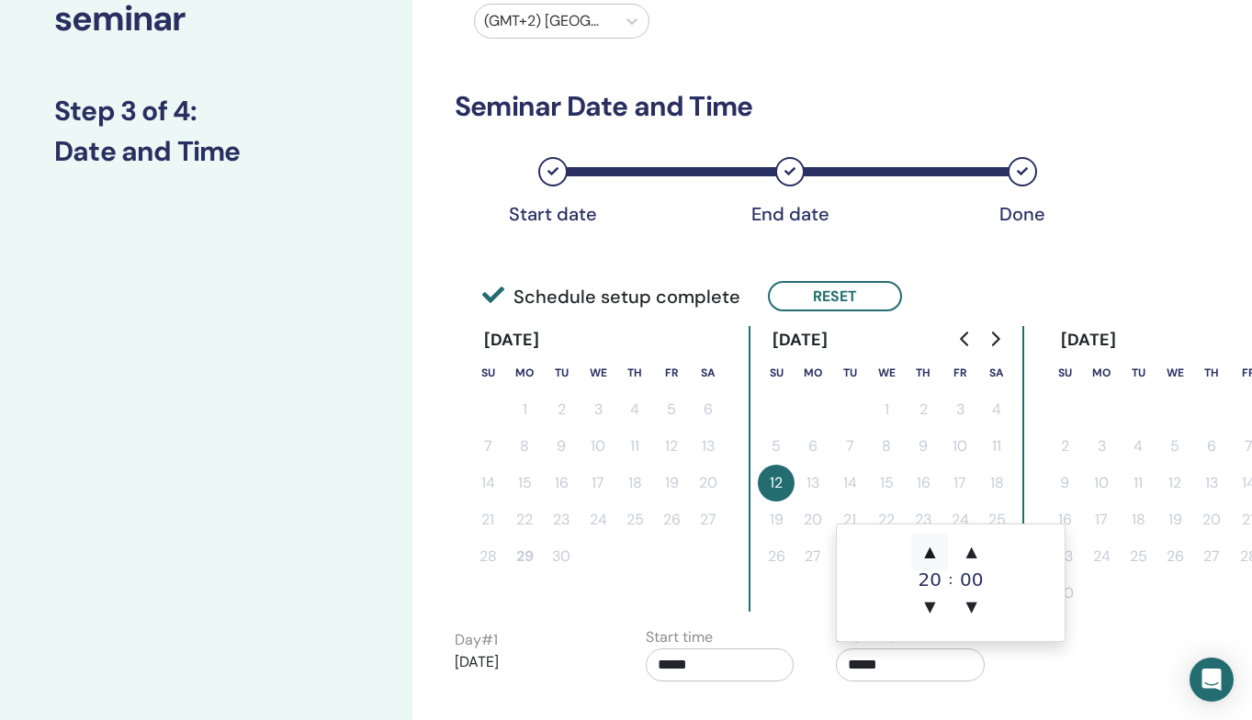
type input "*****"
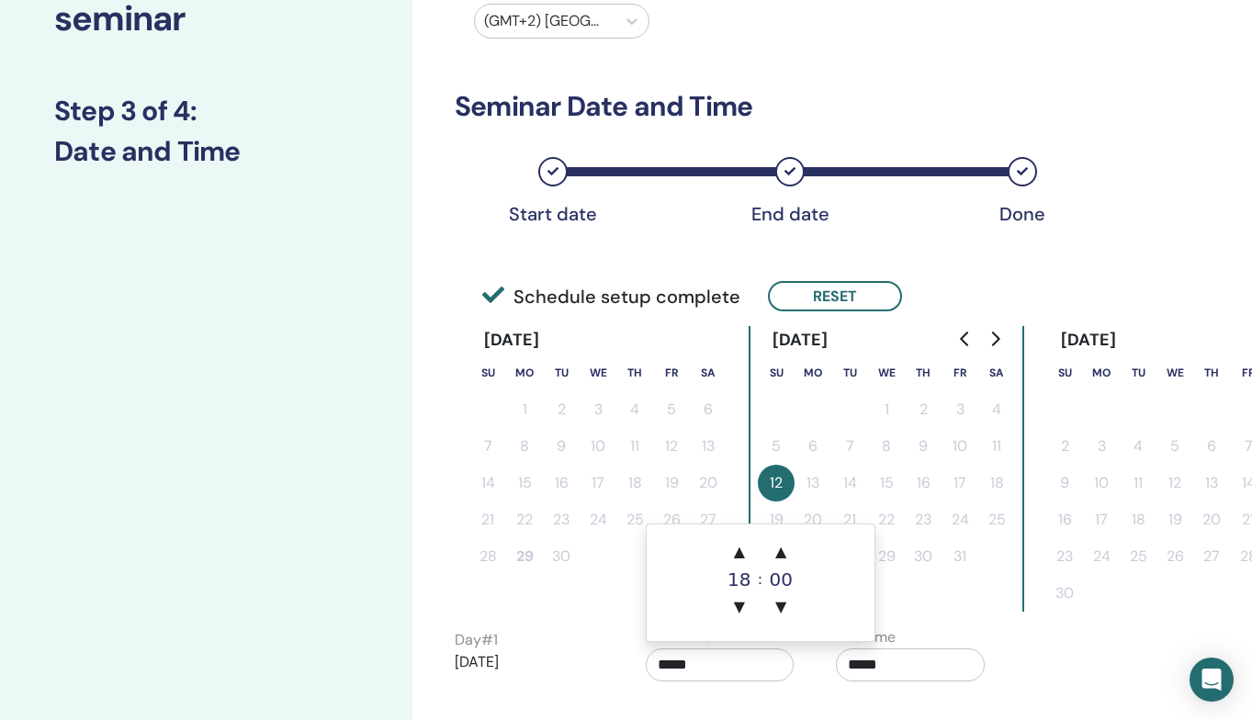
click at [682, 662] on input "*****" at bounding box center [720, 665] width 149 height 33
click at [741, 586] on div "18" at bounding box center [739, 580] width 37 height 18
click at [665, 667] on input "*****" at bounding box center [720, 665] width 149 height 33
click at [679, 663] on input "*****" at bounding box center [720, 665] width 149 height 33
click at [669, 664] on input "*****" at bounding box center [720, 665] width 149 height 33
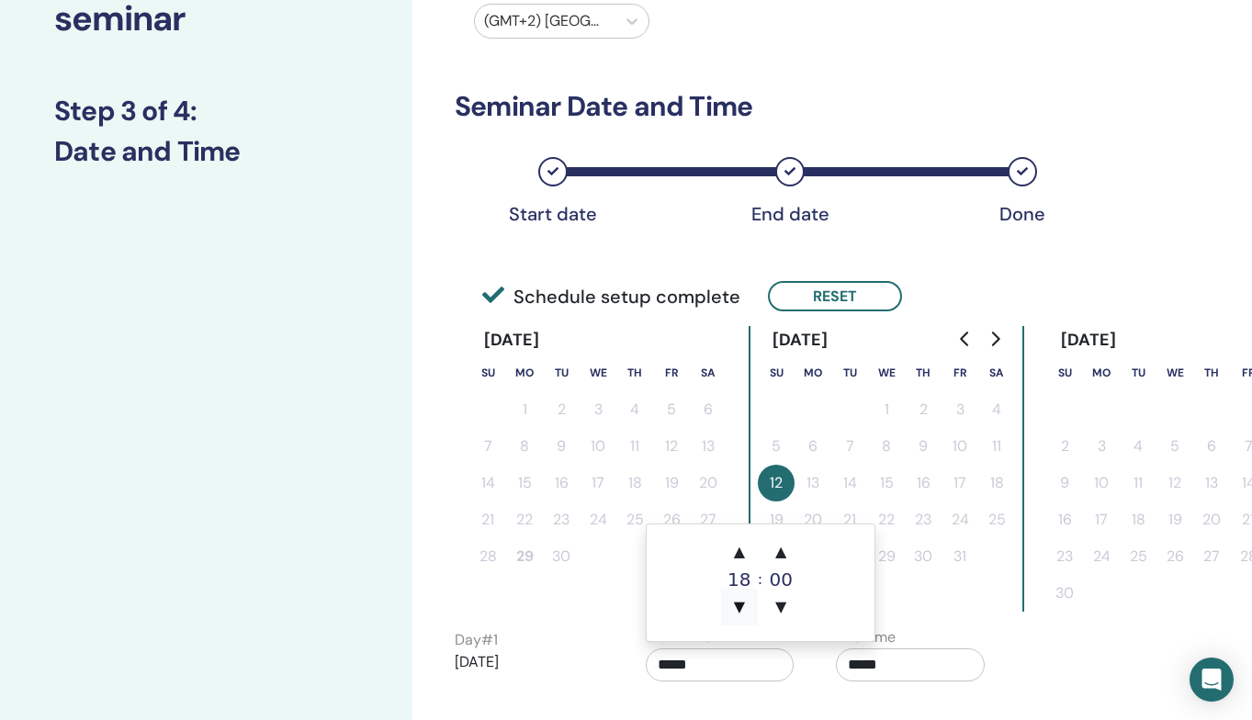
click at [740, 605] on span "▼" at bounding box center [739, 607] width 37 height 37
click at [744, 541] on span "▲" at bounding box center [739, 552] width 37 height 37
type input "*****"
click at [1017, 655] on div "Day # 1 2025/10/12 Start time ***** End time *****" at bounding box center [822, 659] width 763 height 64
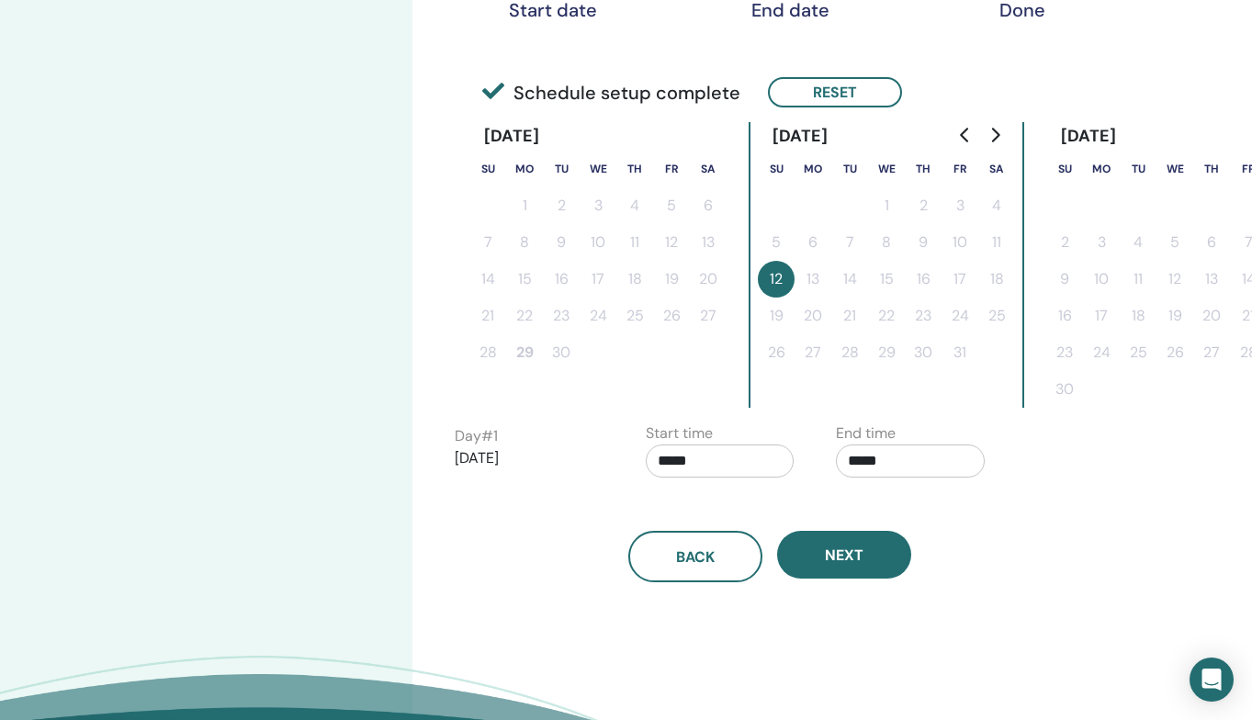
scroll to position [390, 3]
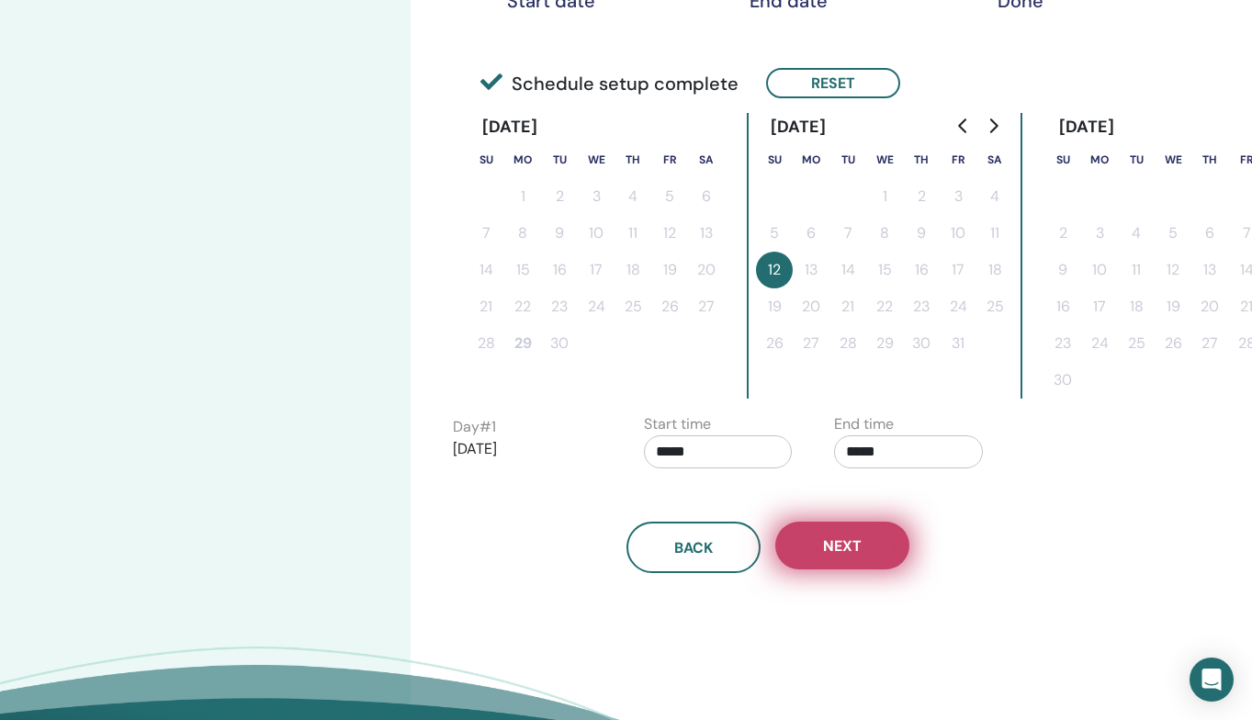
click at [850, 561] on button "Next" at bounding box center [842, 546] width 134 height 48
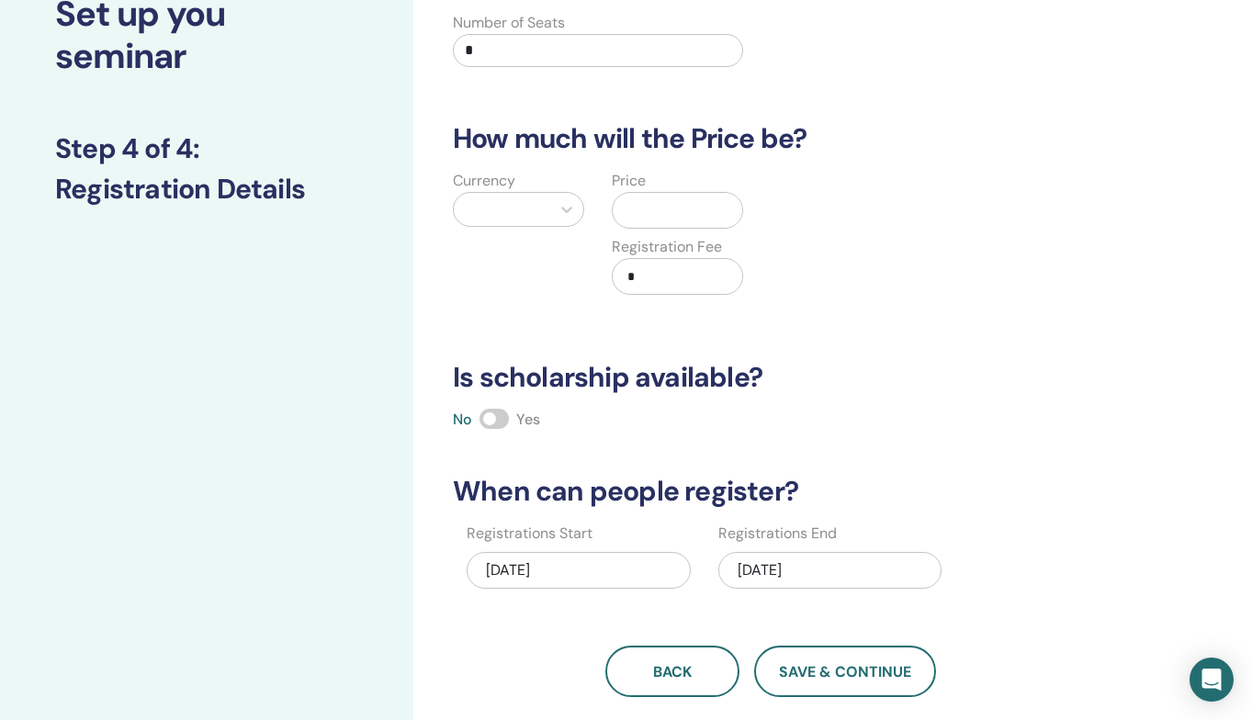
scroll to position [100, 0]
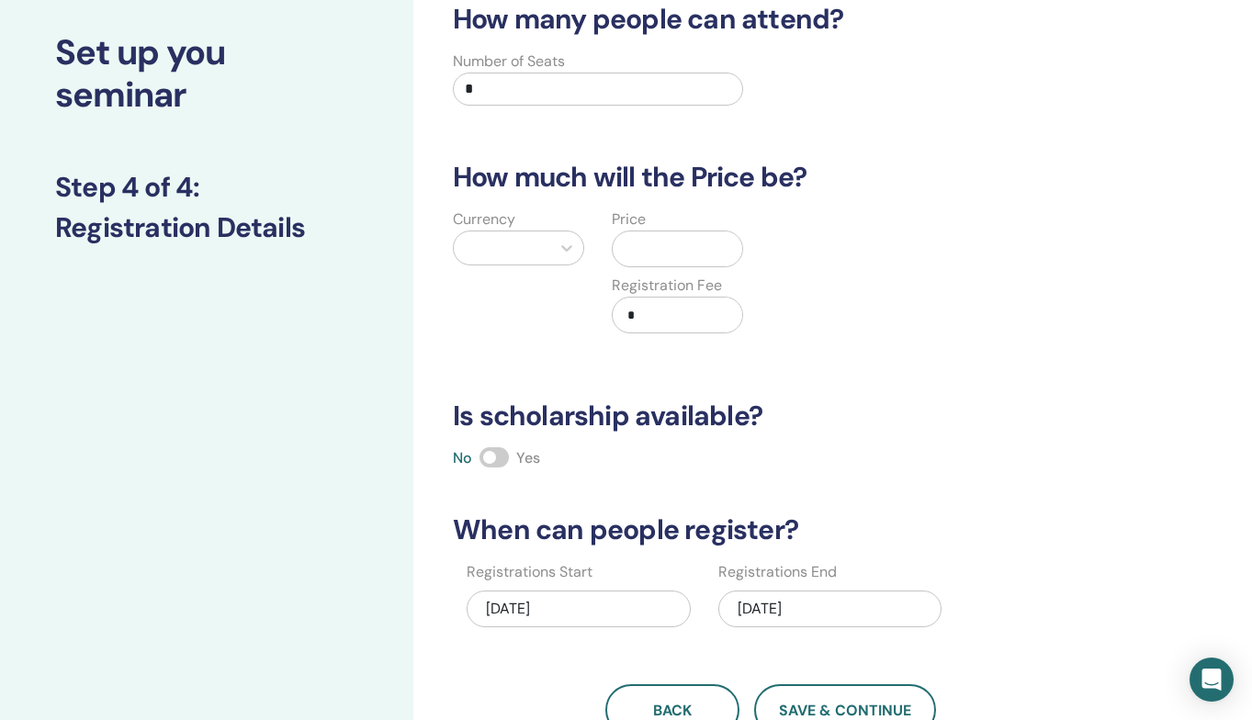
click at [521, 85] on input "*" at bounding box center [598, 89] width 290 height 33
type input "**"
click at [543, 232] on div at bounding box center [502, 248] width 96 height 33
click at [648, 254] on input "text" at bounding box center [681, 249] width 122 height 35
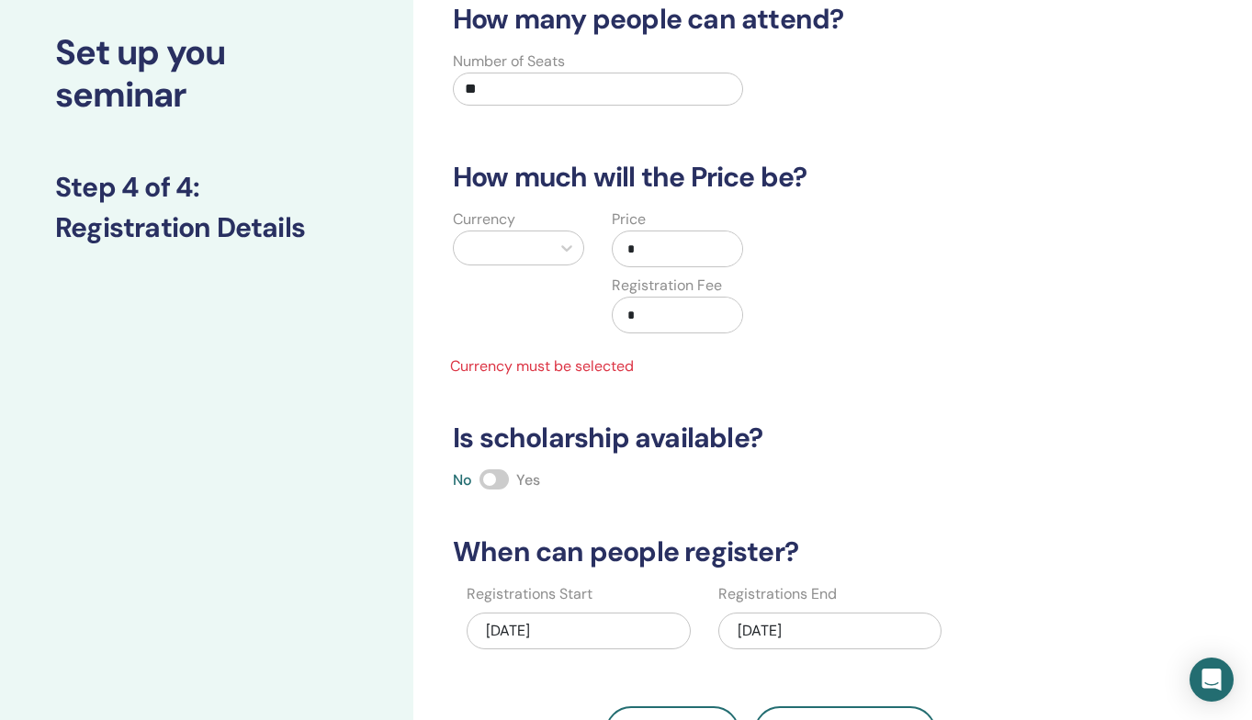
type input "*"
click at [536, 247] on div at bounding box center [502, 248] width 78 height 26
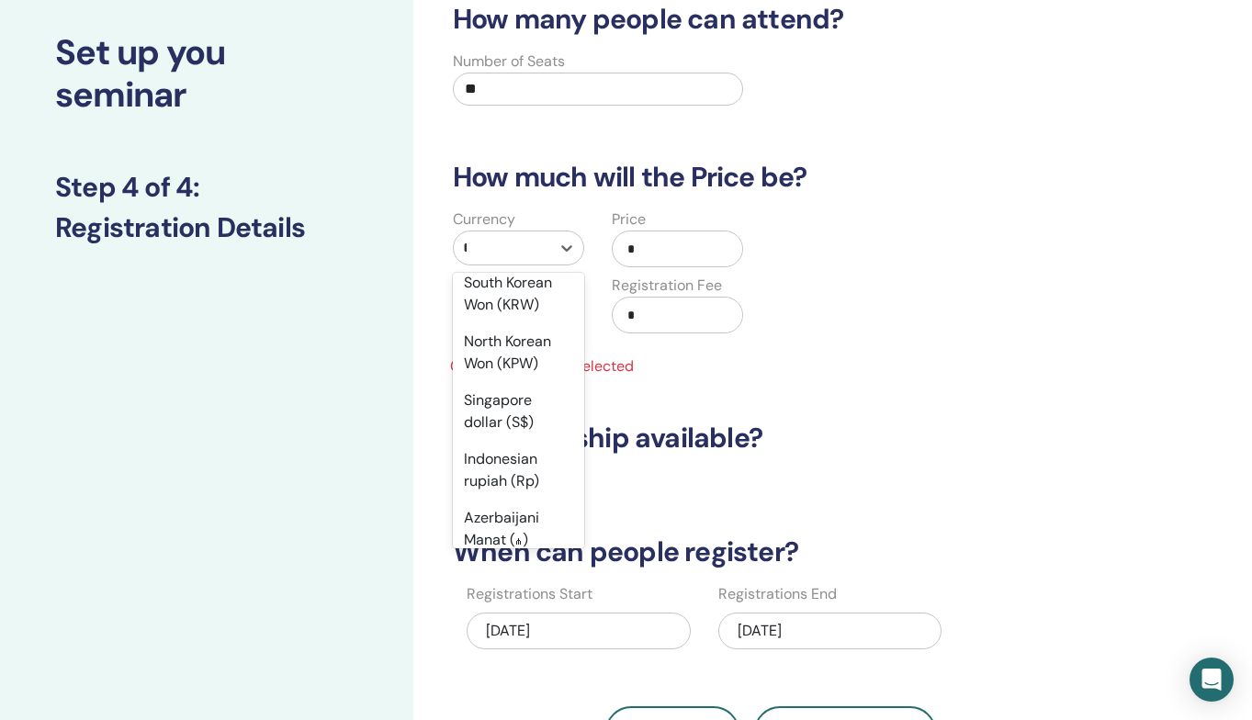
scroll to position [746, 0]
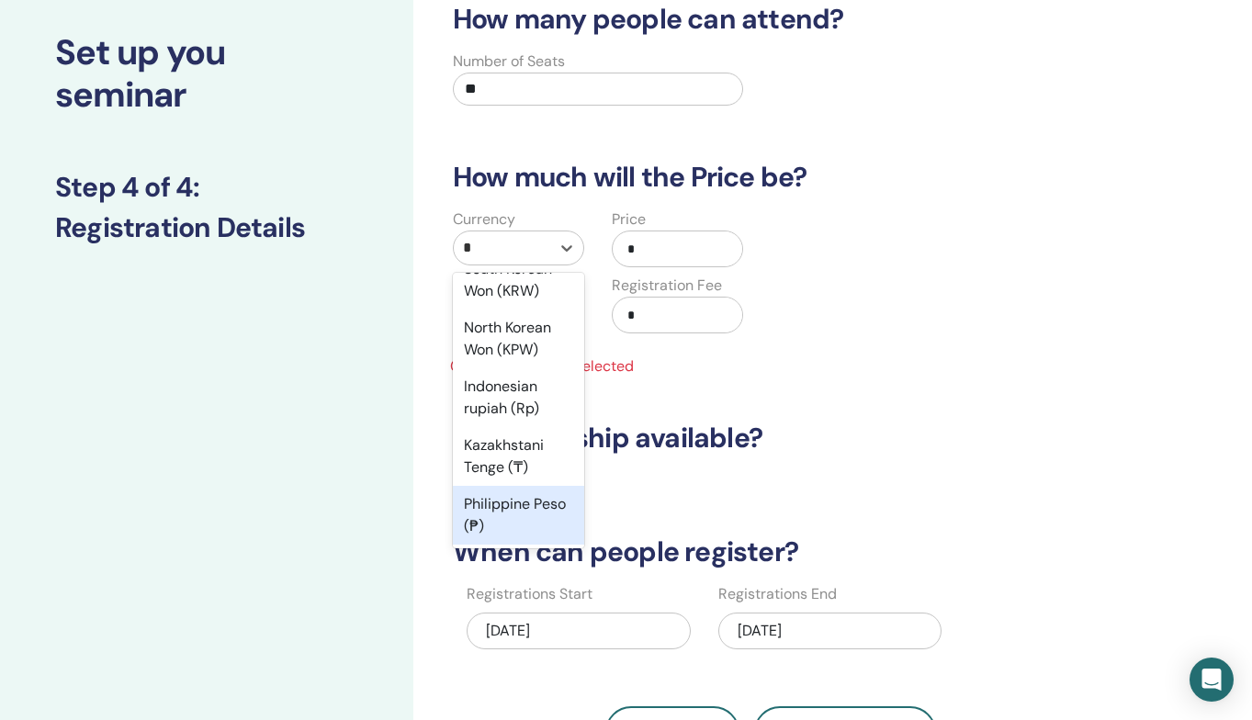
type input "**"
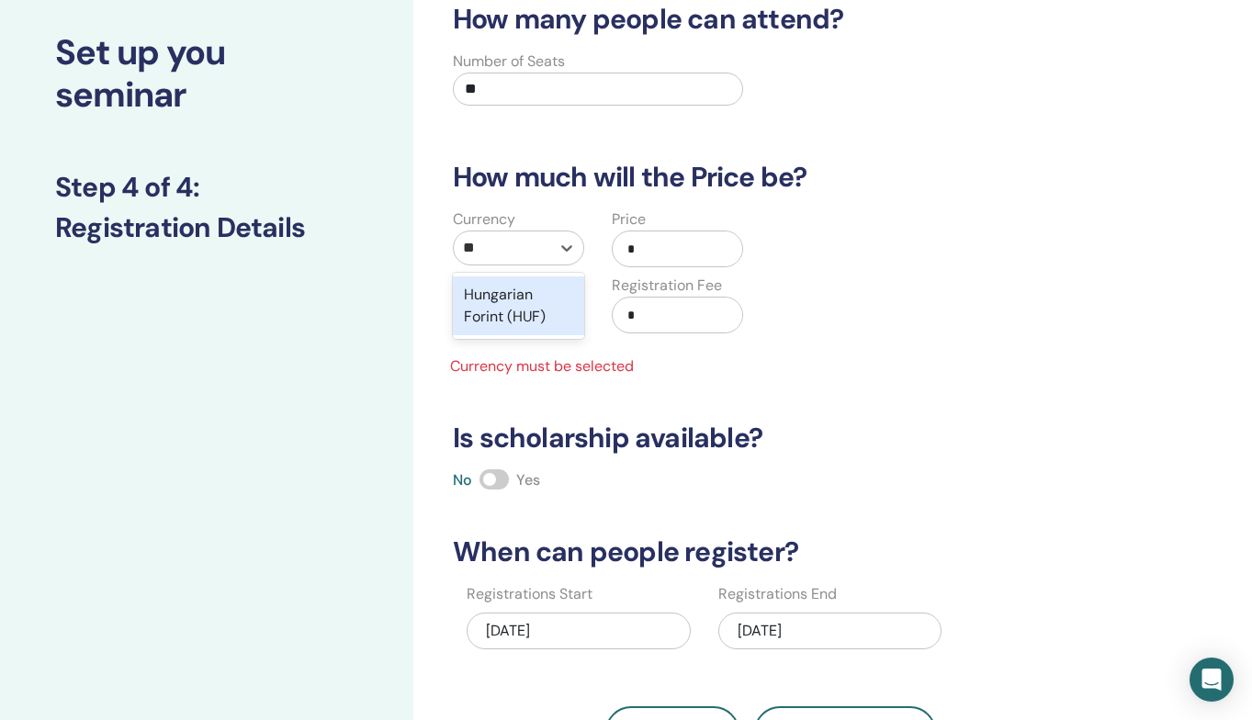
click at [492, 273] on div "Hungarian Forint (HUF)" at bounding box center [518, 306] width 131 height 66
click at [492, 297] on div "Hungarian Forint (HUF)" at bounding box center [518, 306] width 131 height 59
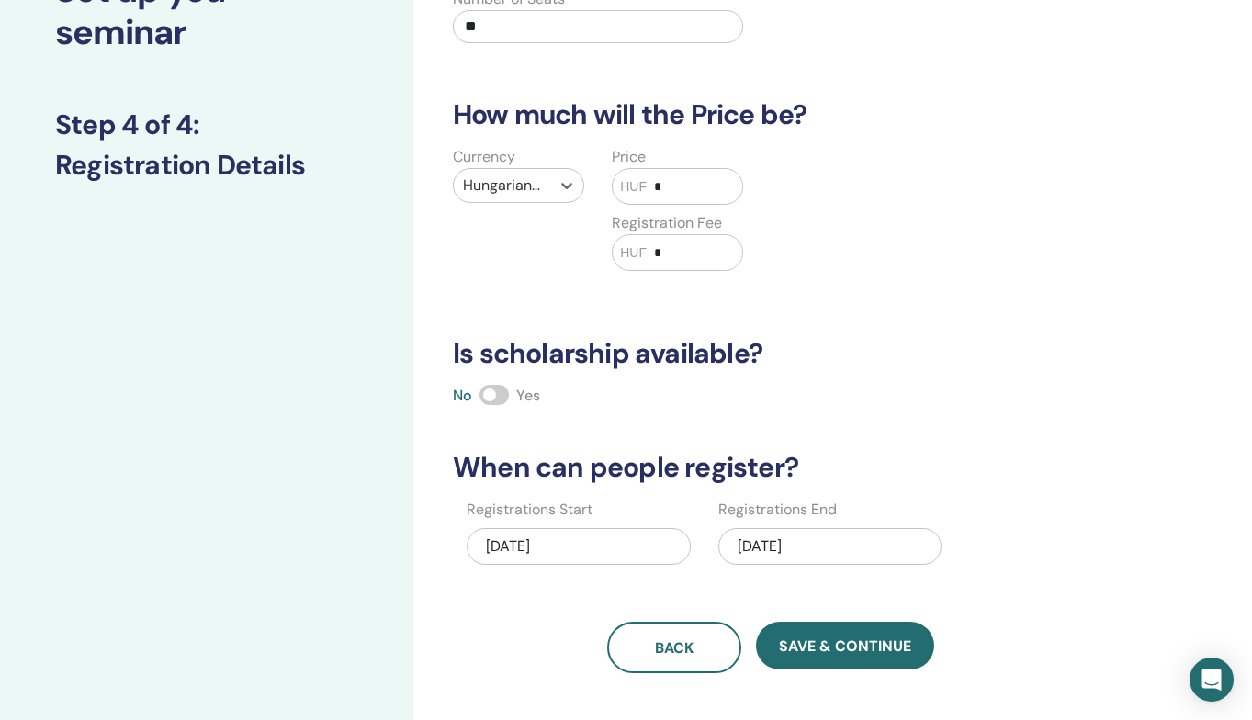
scroll to position [186, 0]
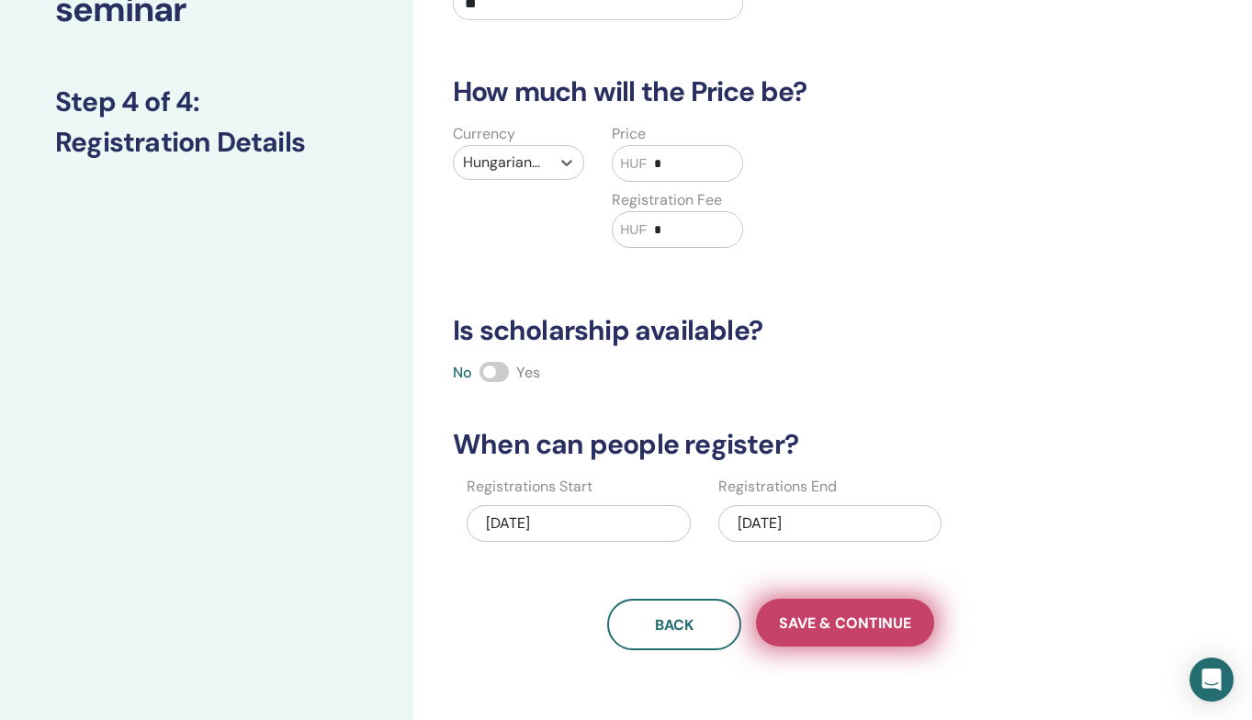
click at [889, 640] on button "Save & Continue" at bounding box center [845, 623] width 178 height 48
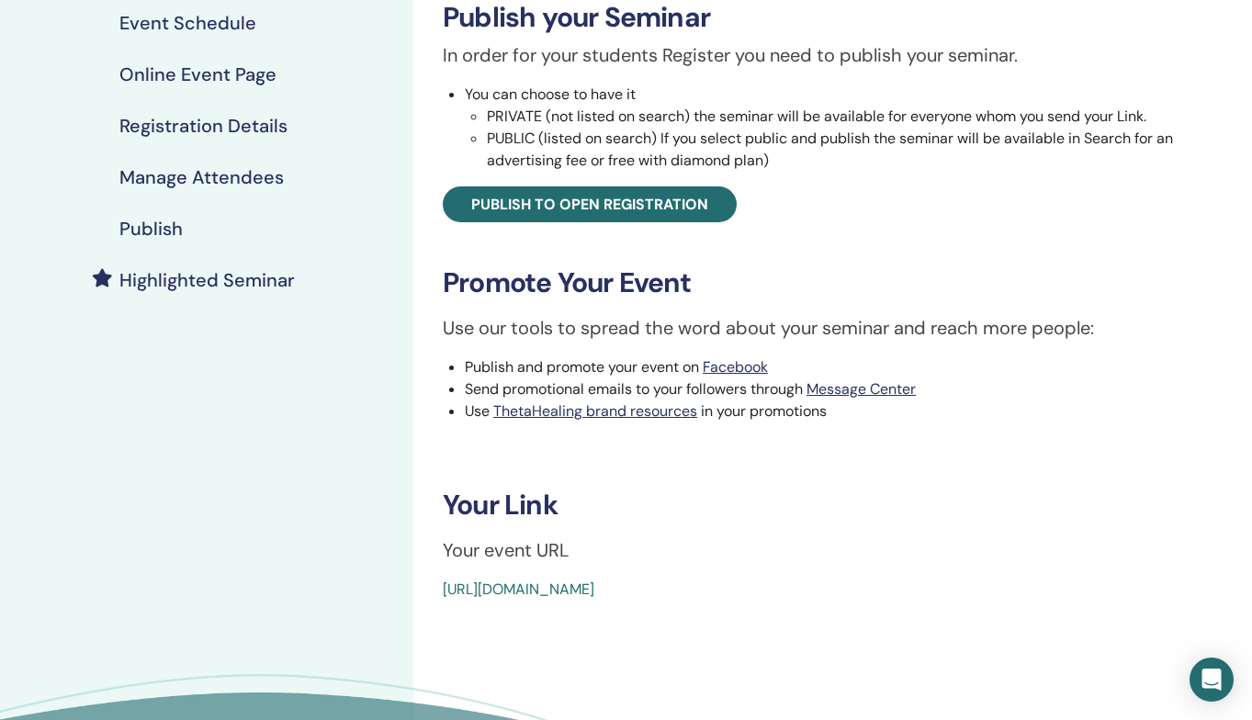
scroll to position [319, 0]
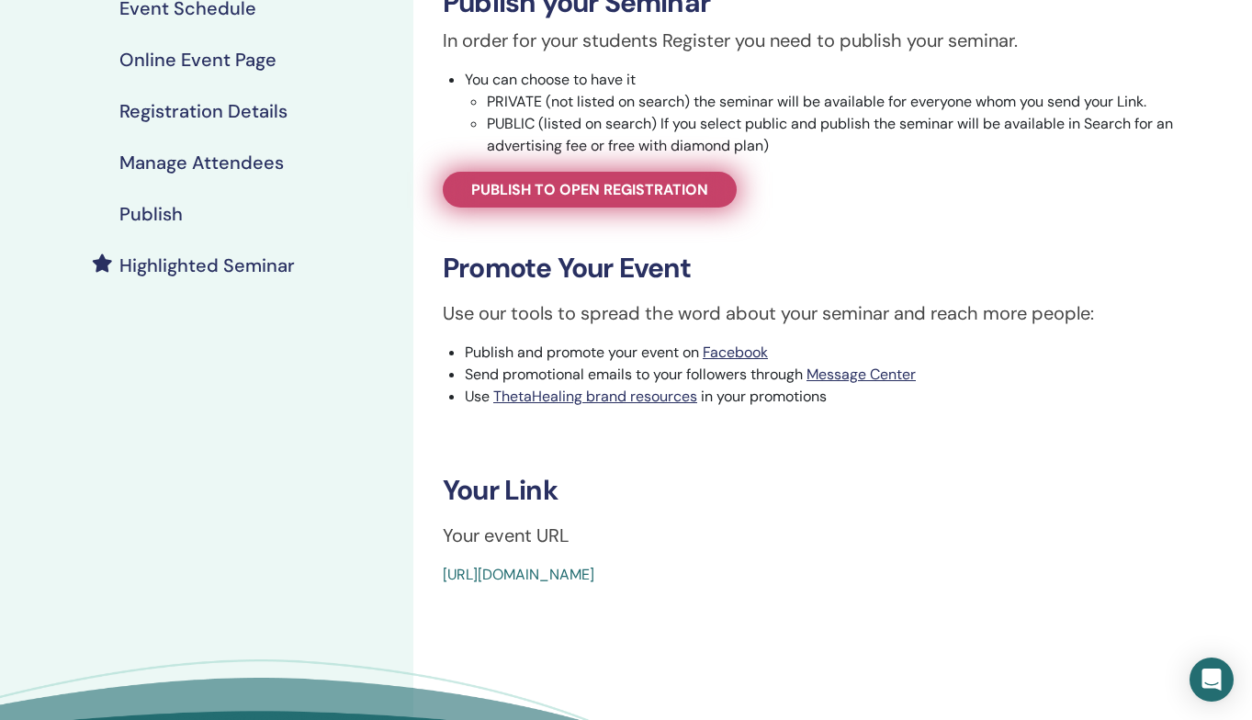
click at [563, 186] on span "Publish to open registration" at bounding box center [589, 189] width 237 height 19
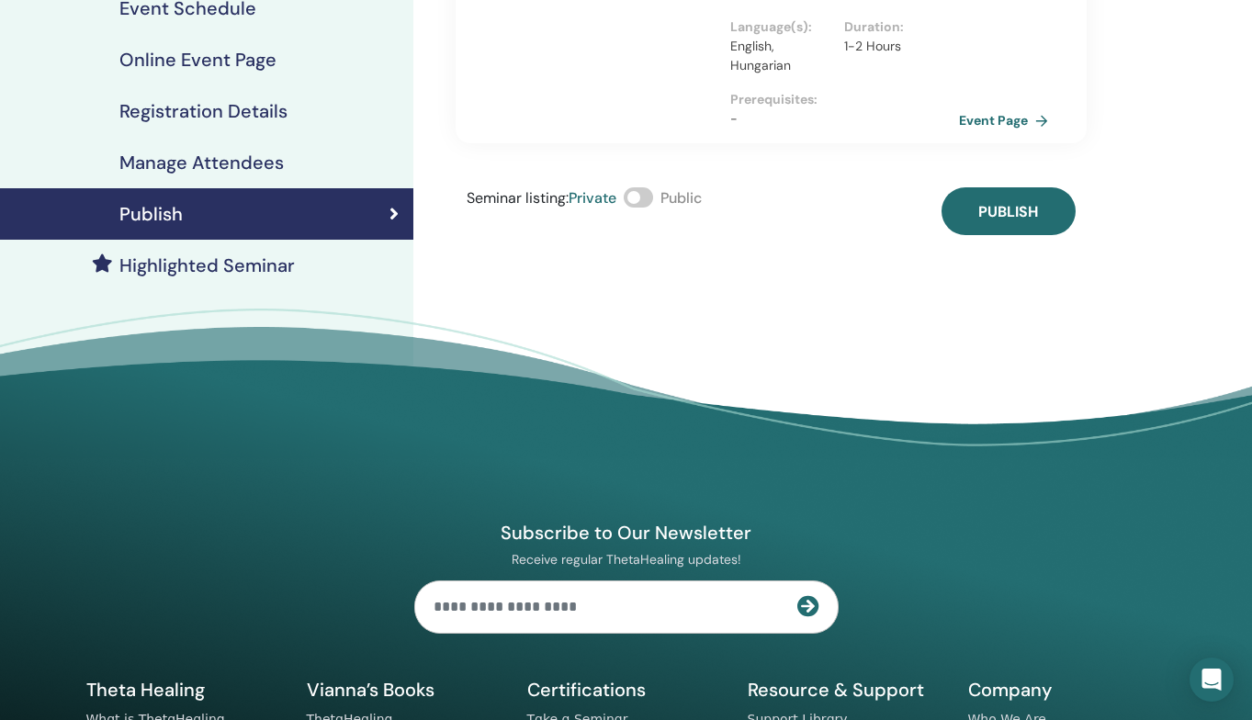
click at [653, 195] on span at bounding box center [638, 197] width 29 height 20
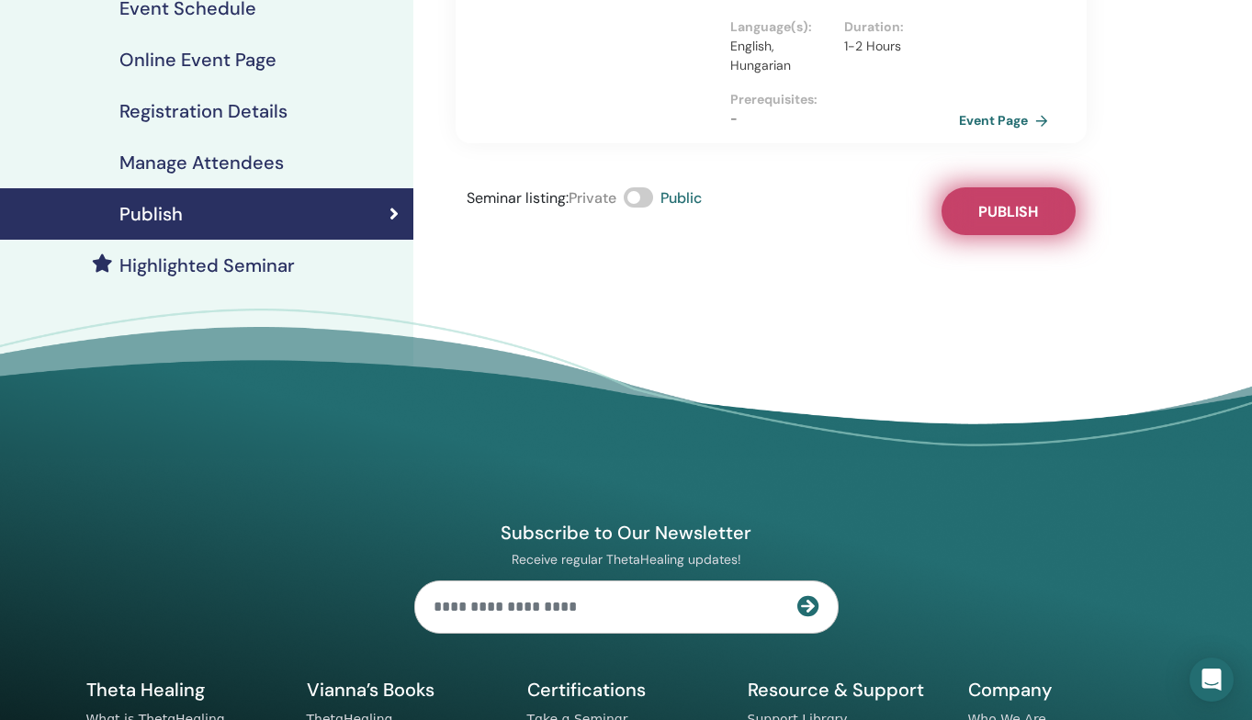
click at [970, 227] on button "Publish" at bounding box center [1009, 211] width 134 height 48
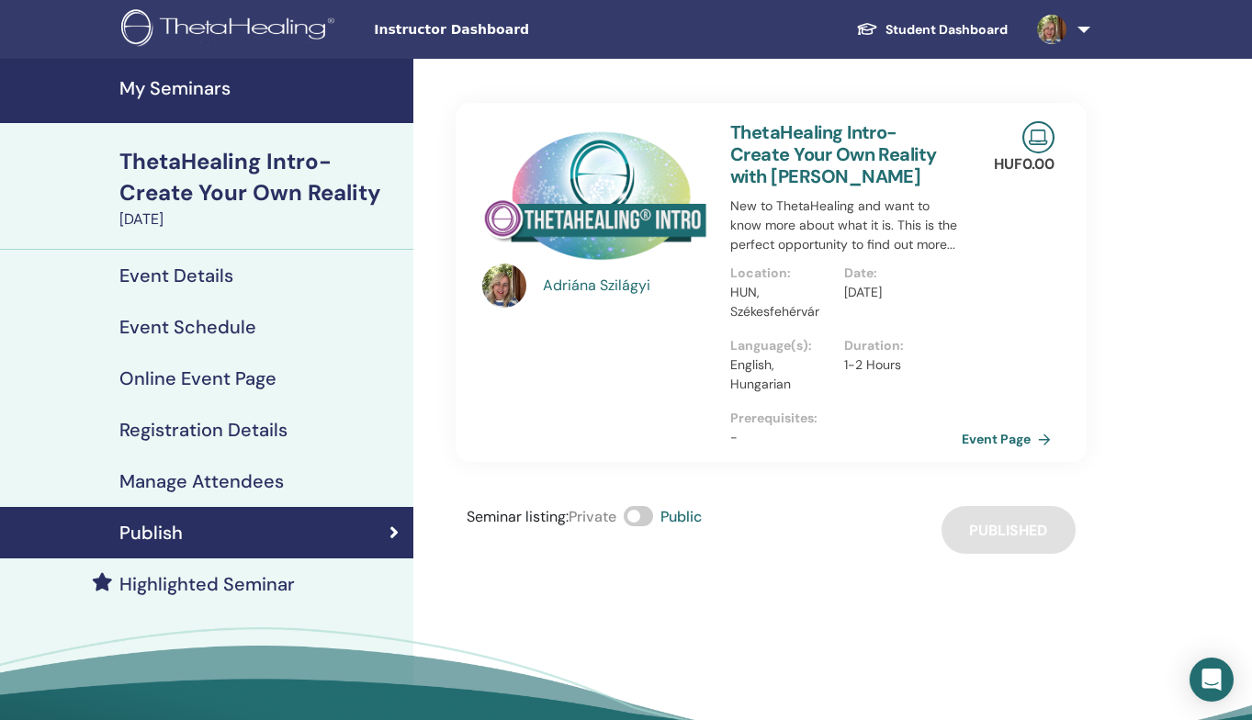
click at [1013, 440] on link "Event Page" at bounding box center [1010, 439] width 96 height 28
click at [198, 277] on h4 "Event Details" at bounding box center [176, 276] width 114 height 22
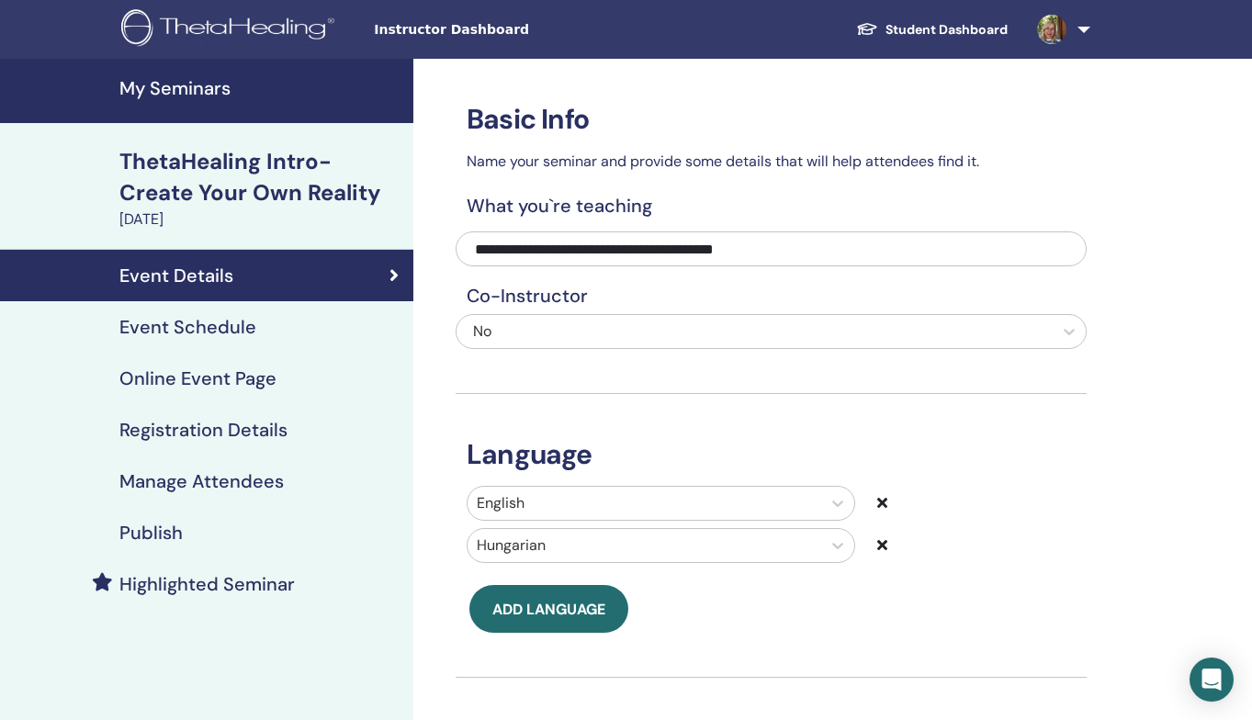
click at [198, 384] on h4 "Online Event Page" at bounding box center [197, 379] width 157 height 22
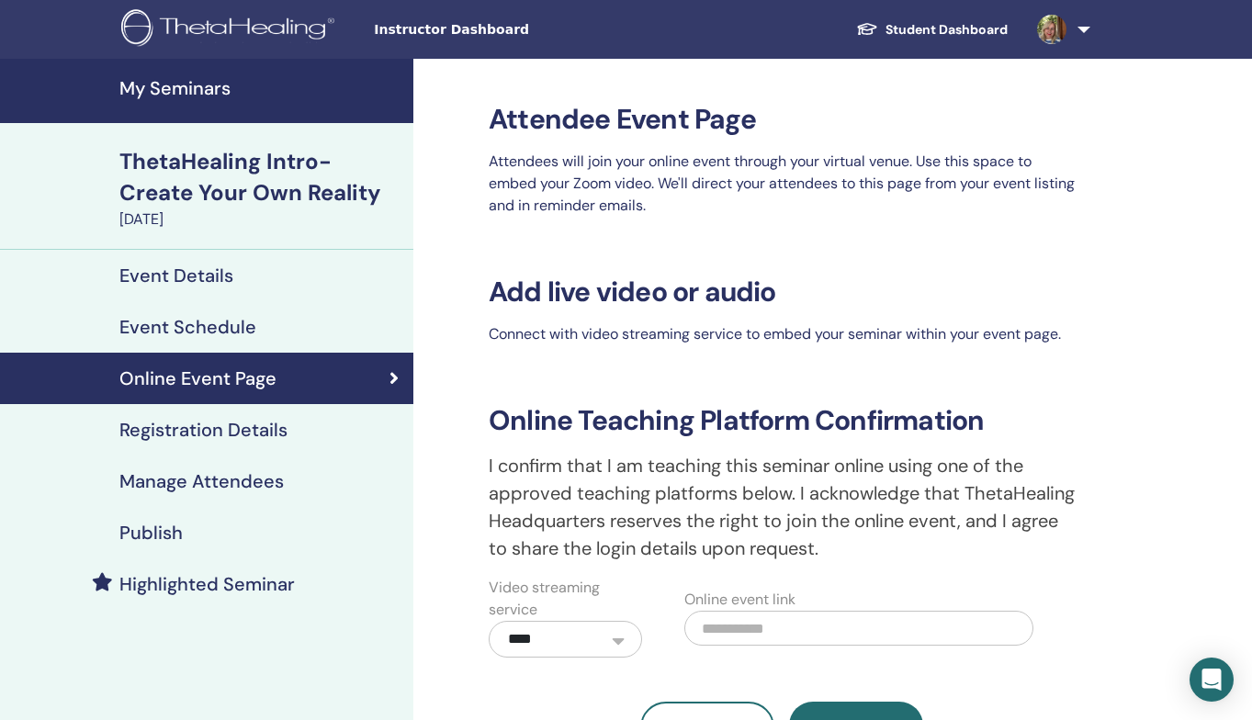
click at [395, 388] on div "Online Event Page" at bounding box center [207, 379] width 384 height 22
click at [762, 626] on input "text" at bounding box center [859, 628] width 349 height 35
paste input "**********"
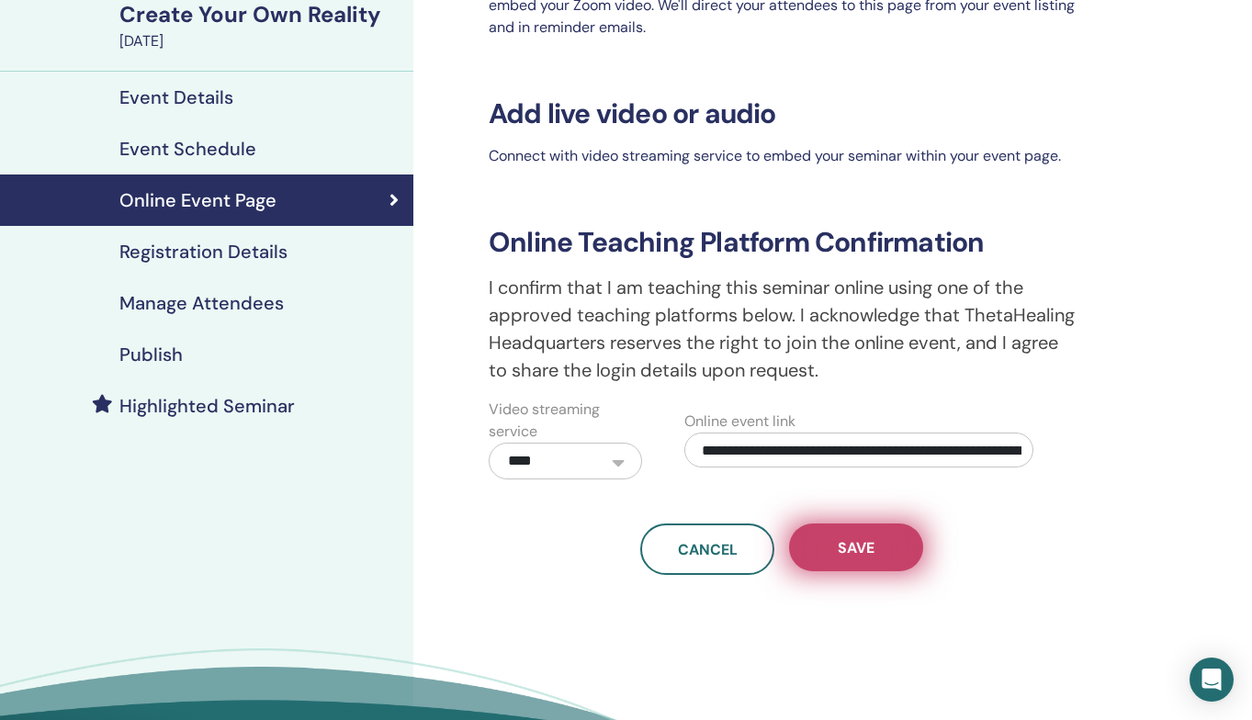
scroll to position [188, 0]
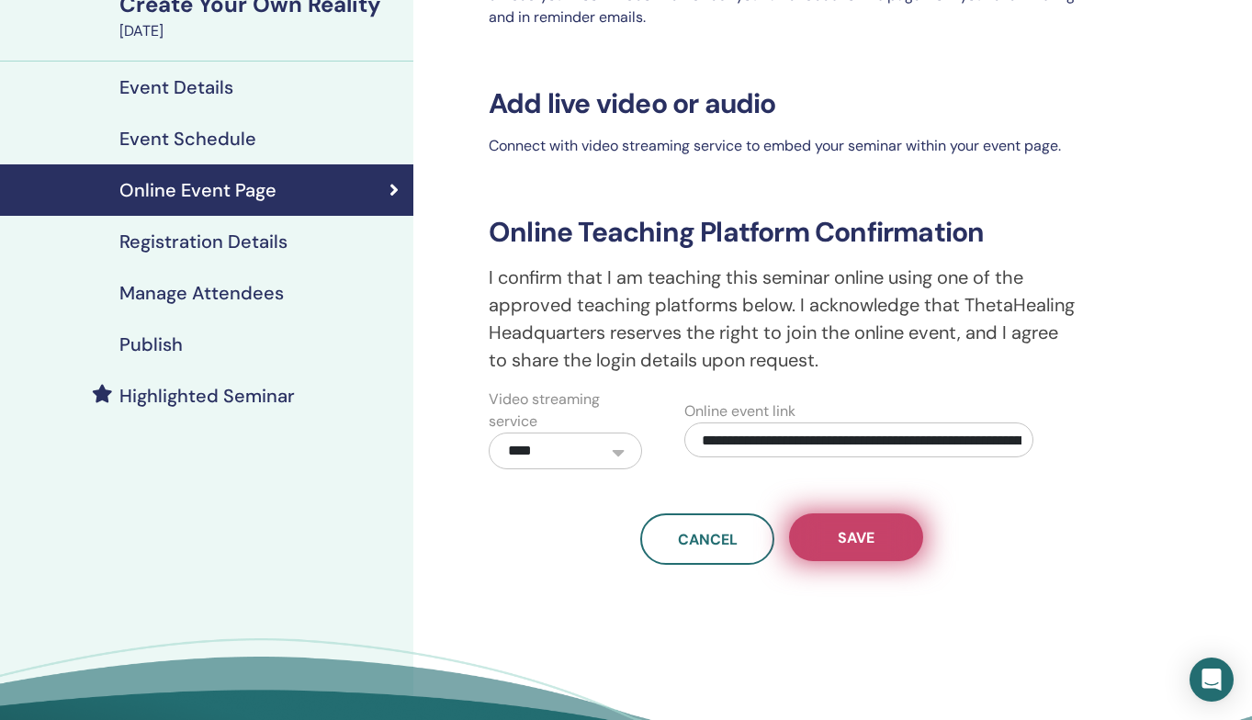
type input "**********"
click at [864, 555] on button "Save" at bounding box center [856, 538] width 134 height 48
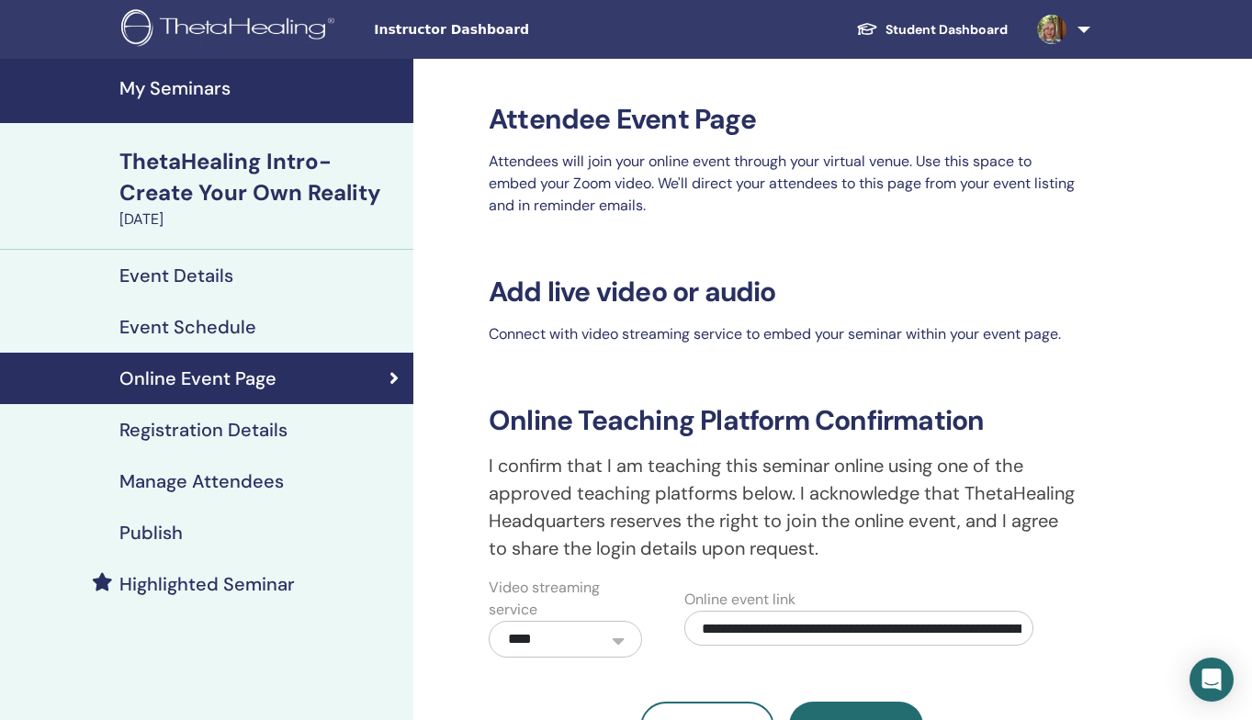
scroll to position [0, 0]
click at [218, 273] on h4 "Event Details" at bounding box center [176, 276] width 114 height 22
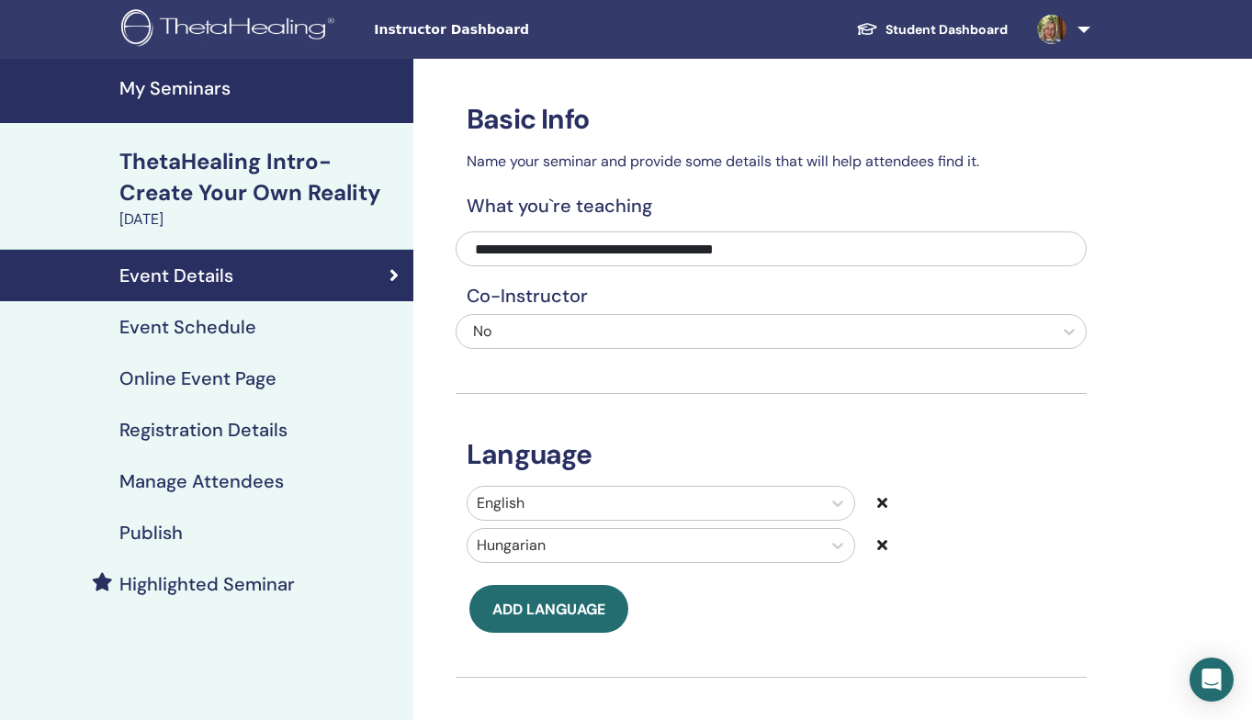
click at [223, 328] on h4 "Event Schedule" at bounding box center [187, 327] width 137 height 22
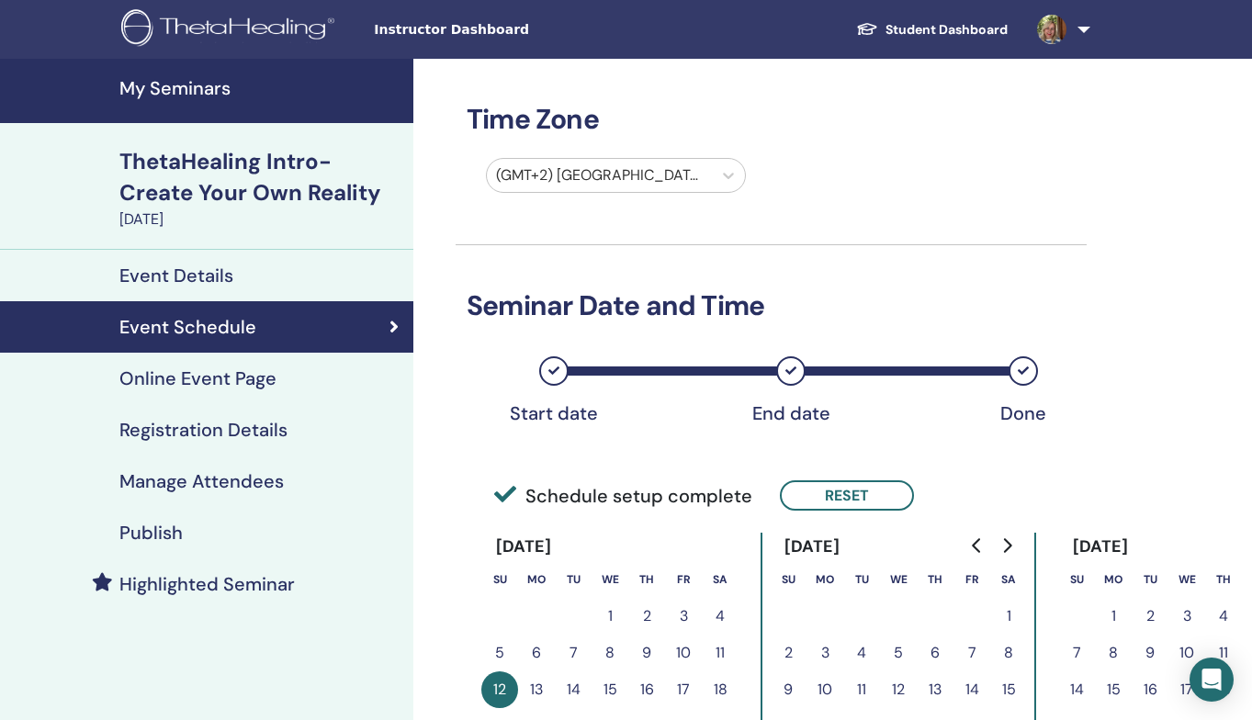
click at [232, 383] on h4 "Online Event Page" at bounding box center [197, 379] width 157 height 22
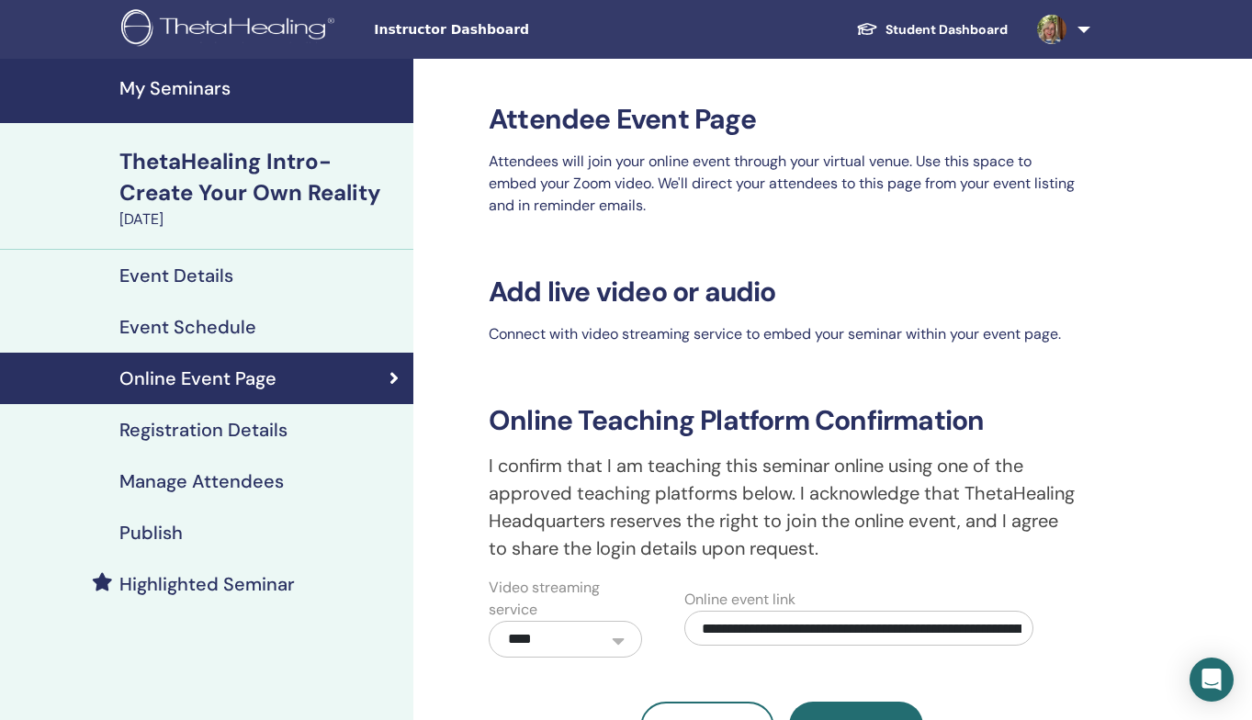
click at [226, 426] on h4 "Registration Details" at bounding box center [203, 430] width 168 height 22
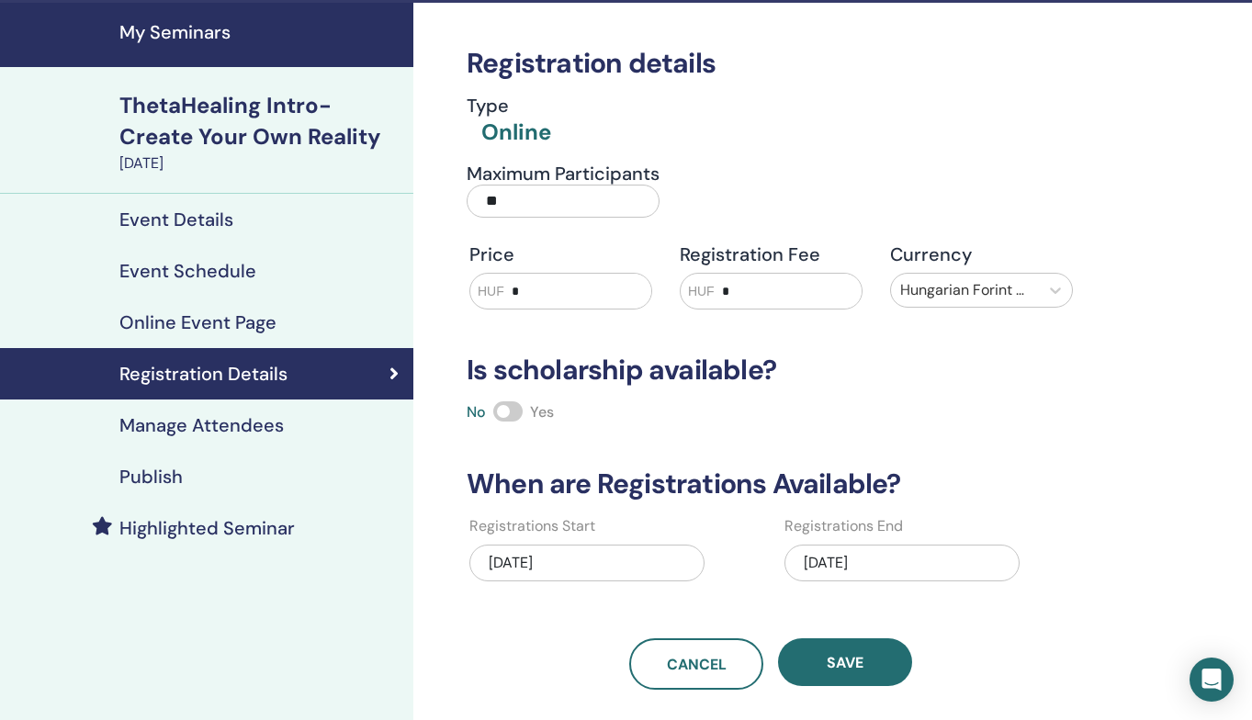
scroll to position [66, 0]
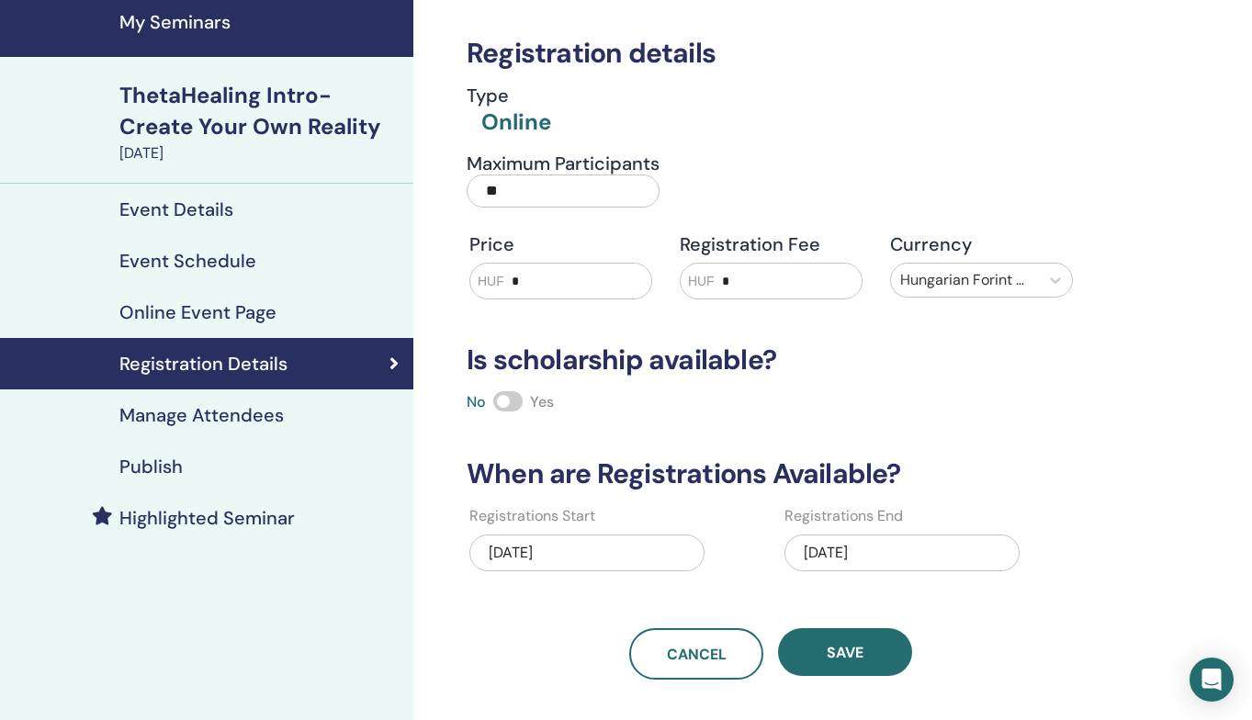
click at [212, 421] on h4 "Manage Attendees" at bounding box center [201, 415] width 164 height 22
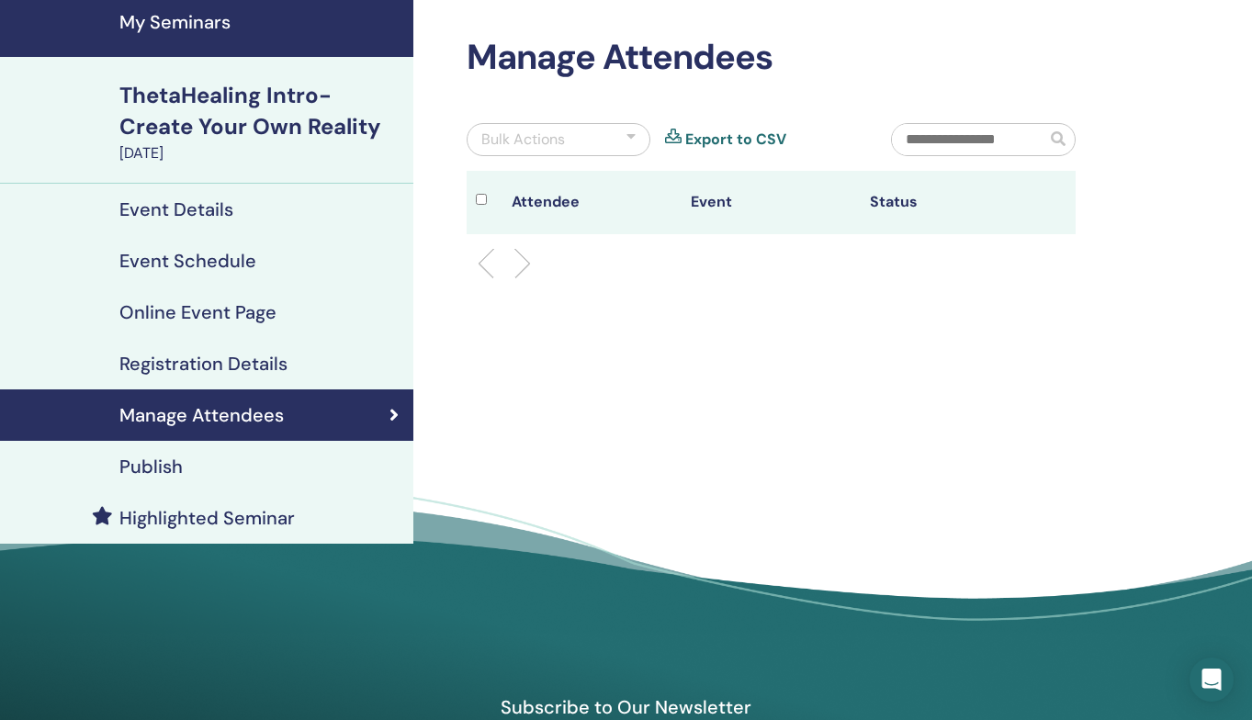
click at [172, 465] on h4 "Publish" at bounding box center [150, 467] width 63 height 22
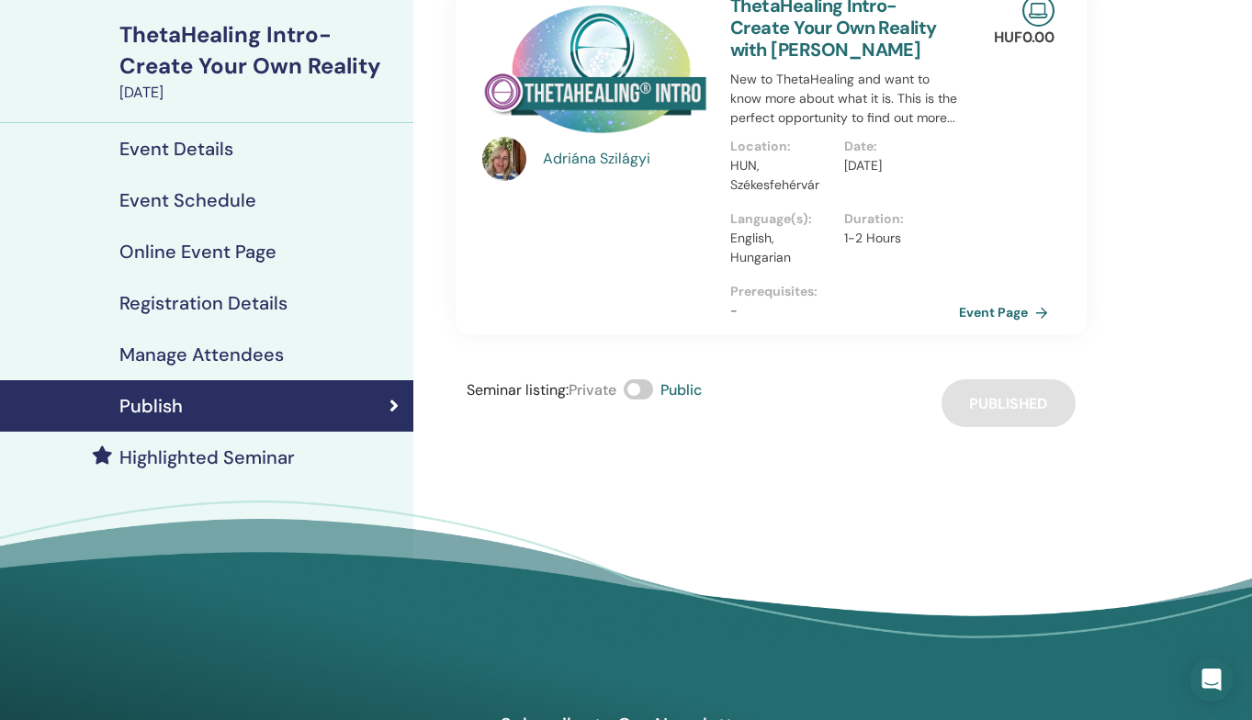
scroll to position [147, 0]
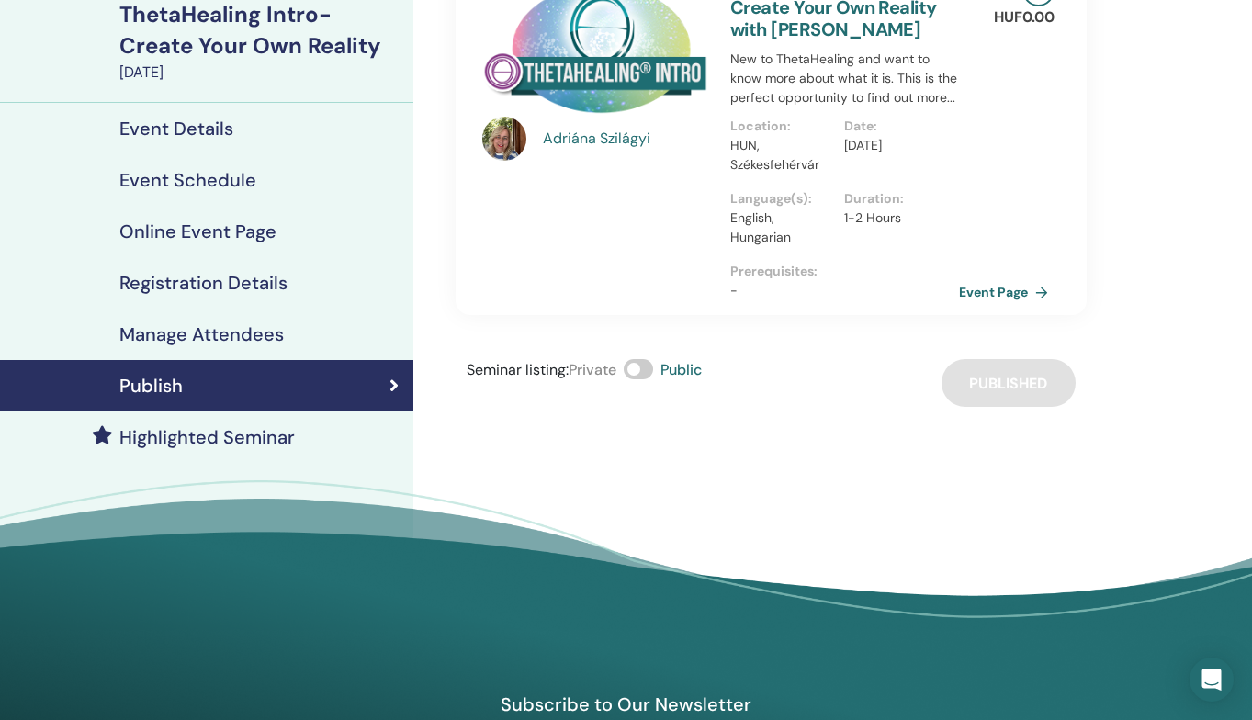
scroll to position [66, 0]
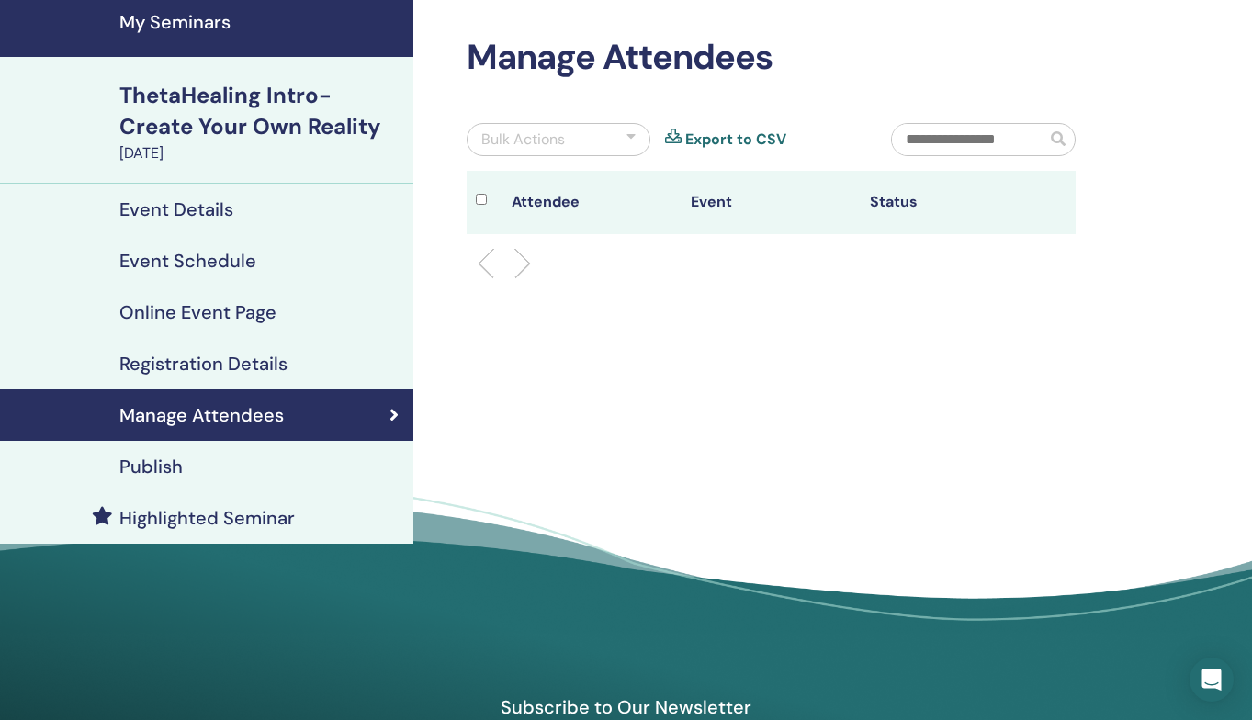
click at [182, 32] on h4 "My Seminars" at bounding box center [260, 22] width 283 height 22
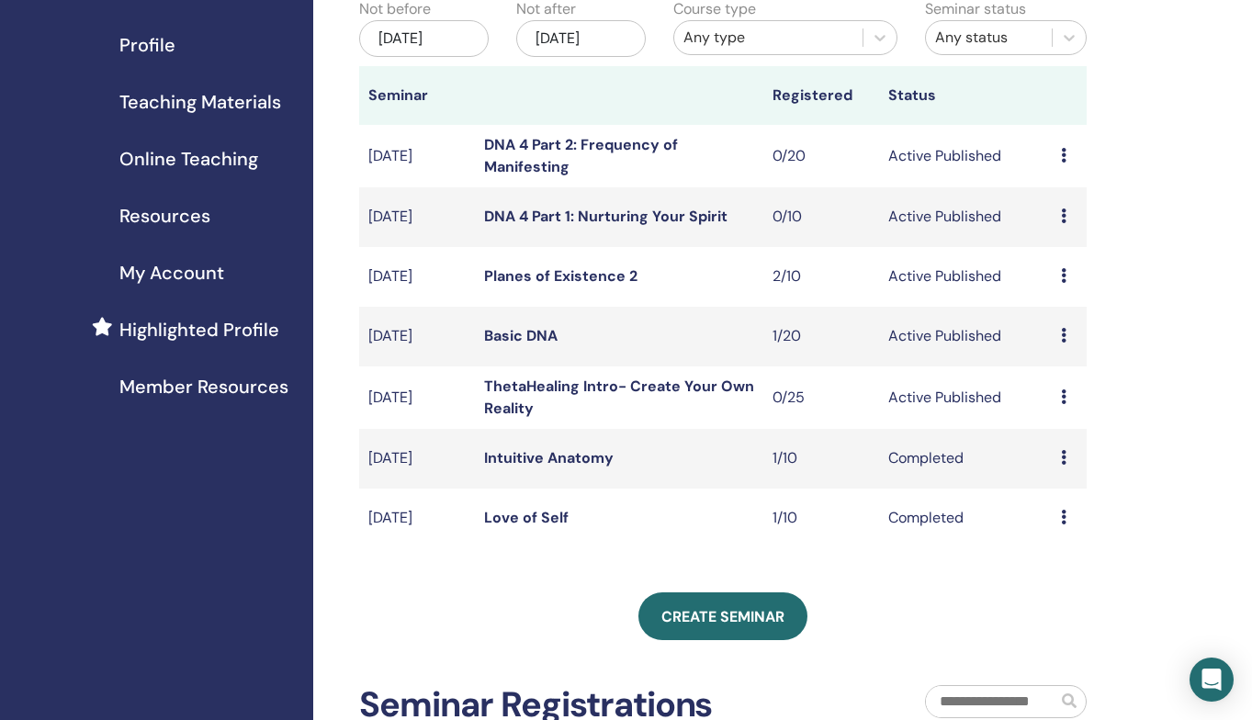
scroll to position [247, 0]
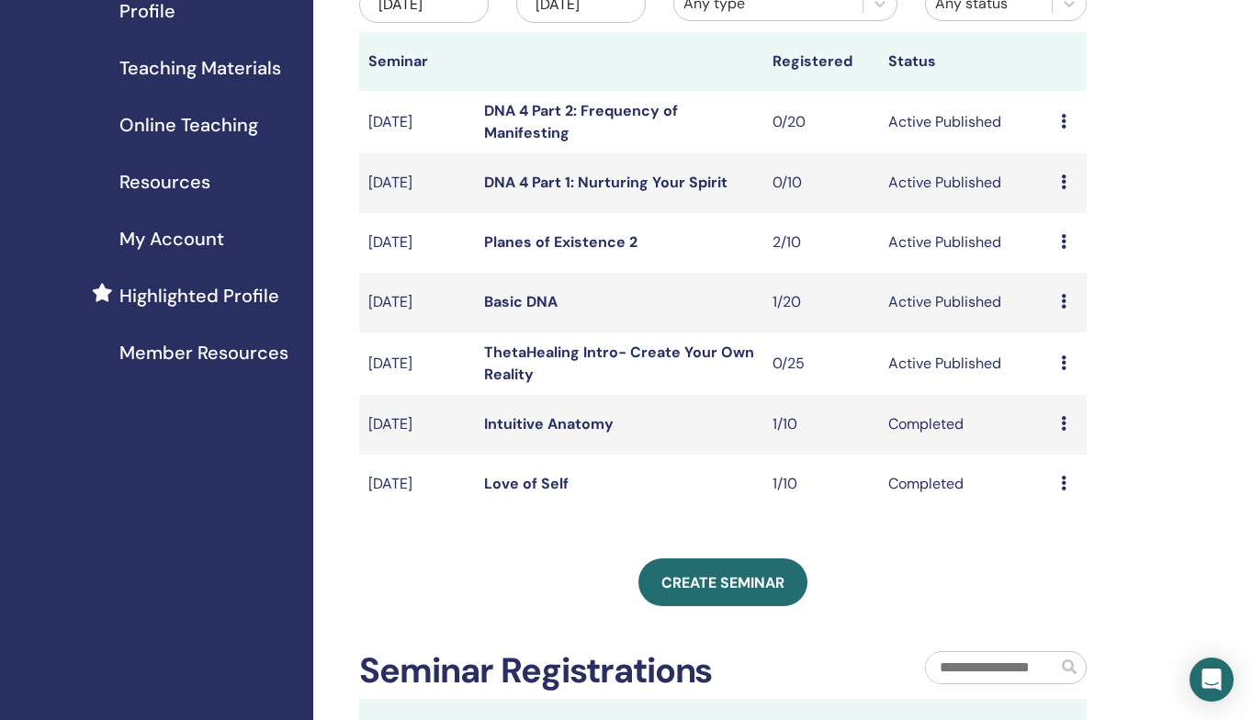
click at [541, 367] on link "ThetaHealing Intro- Create Your Own Reality" at bounding box center [619, 363] width 270 height 41
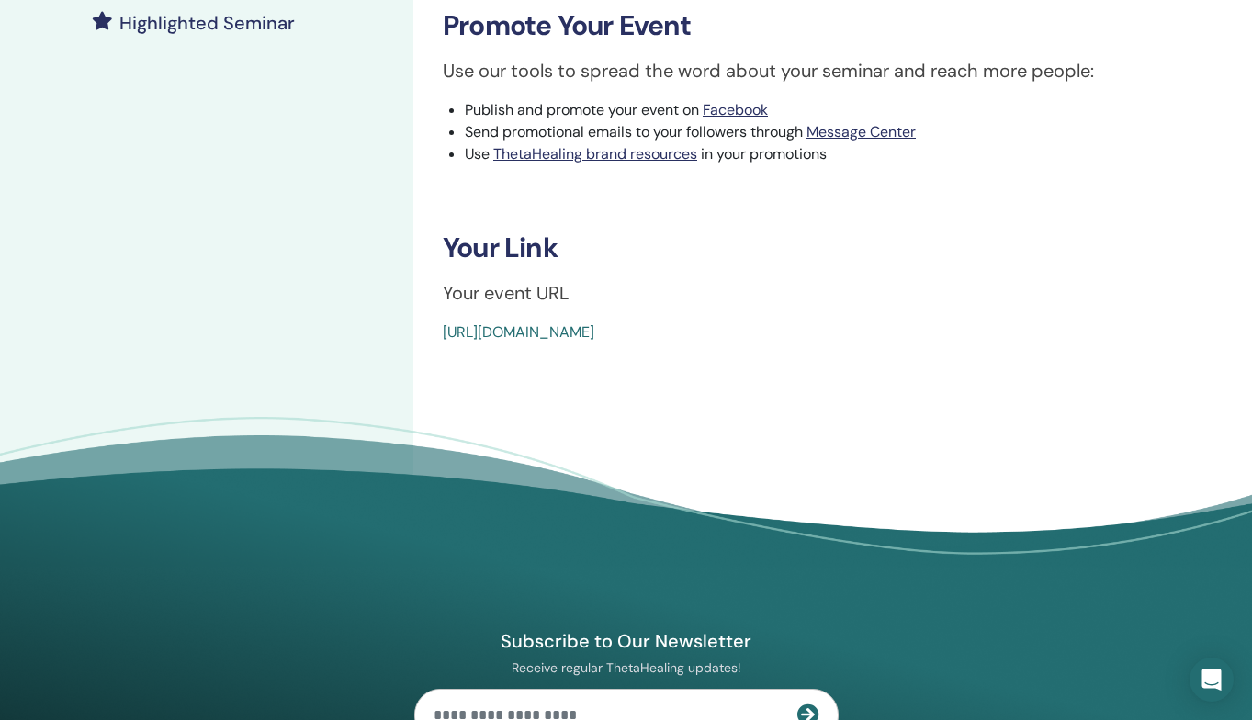
scroll to position [569, 0]
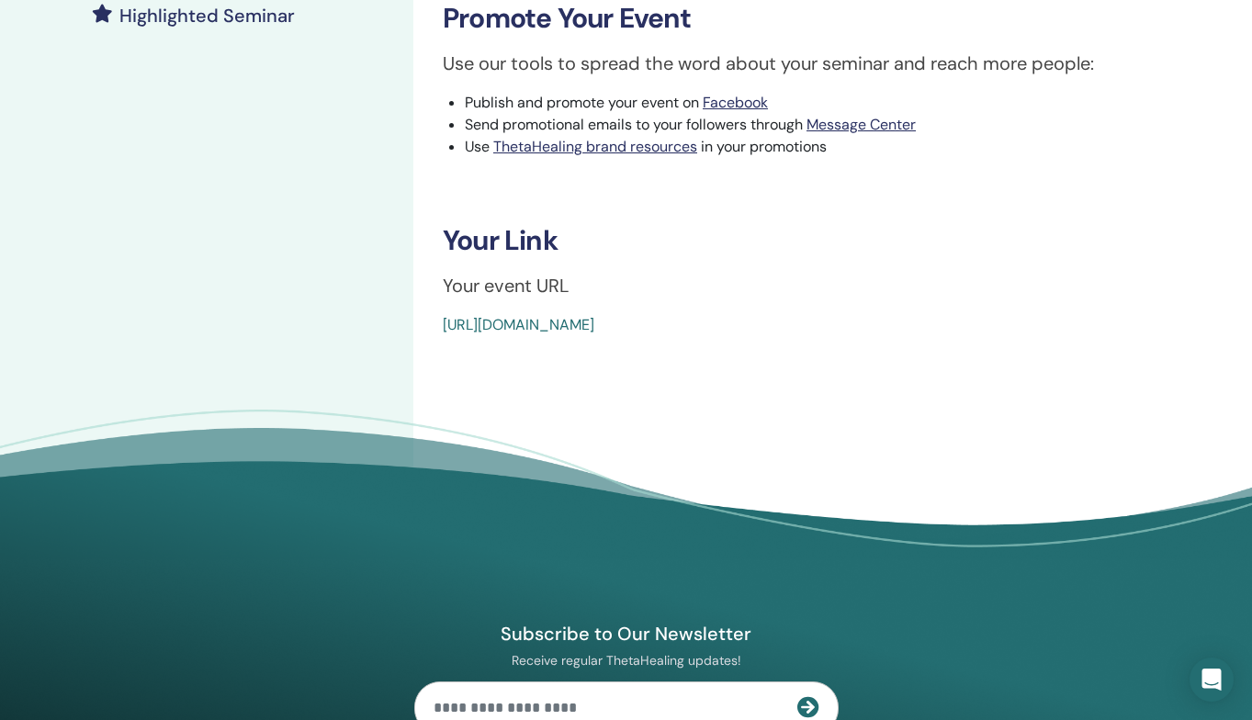
drag, startPoint x: 869, startPoint y: 322, endPoint x: 424, endPoint y: 323, distance: 444.7
copy link "[URL][DOMAIN_NAME]"
